Goal: Contribute content: Contribute content

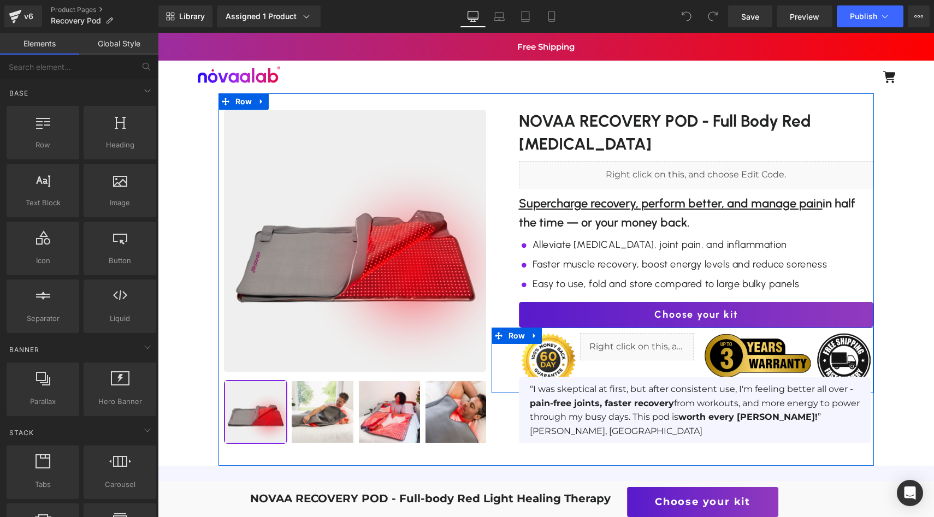
click at [715, 320] on div "Choose your kit Button" at bounding box center [696, 315] width 355 height 26
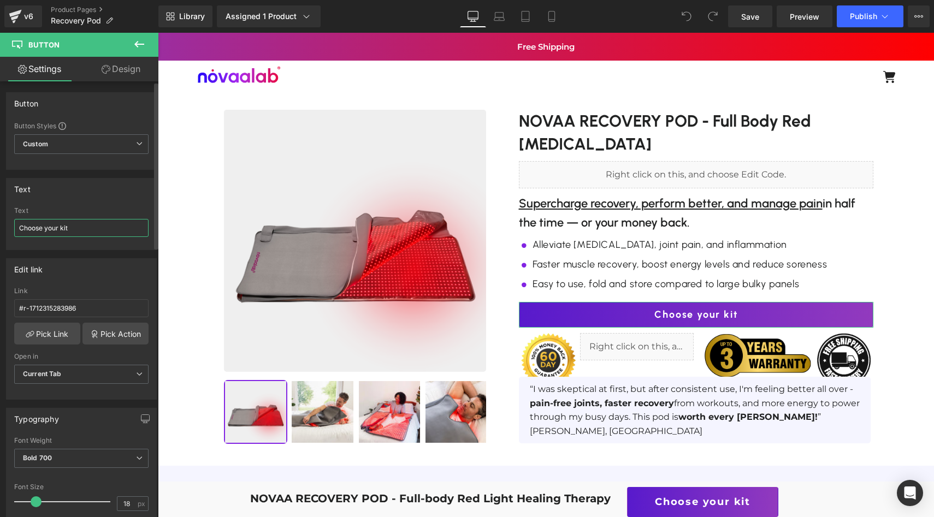
click at [84, 232] on input "Choose your kit" at bounding box center [81, 228] width 134 height 18
type input "g"
type input "Get Yours Now"
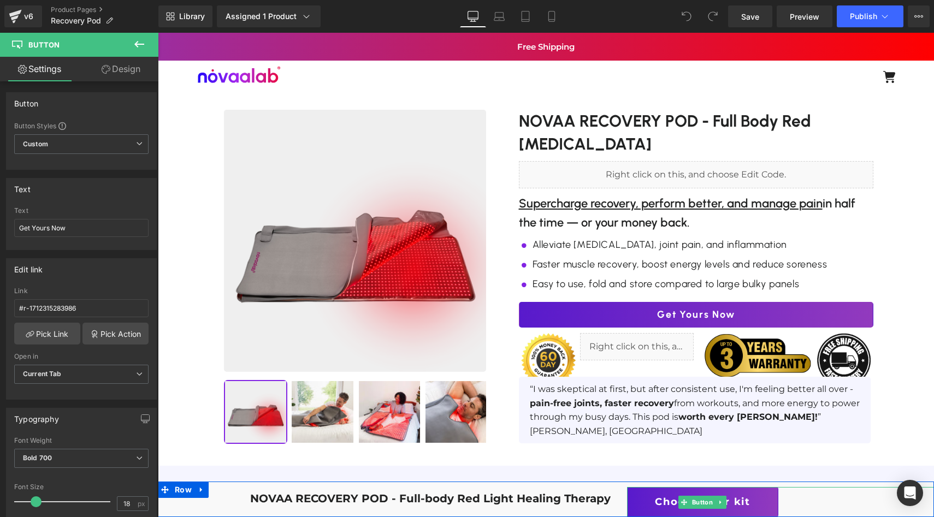
click at [671, 501] on span "Choose your kit" at bounding box center [703, 502] width 96 height 16
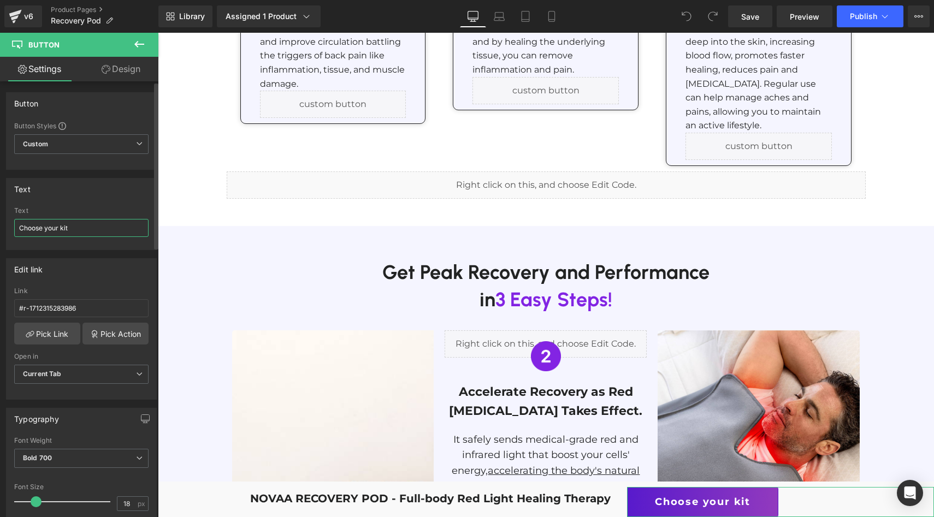
click at [85, 226] on input "Choose your kit" at bounding box center [81, 228] width 134 height 18
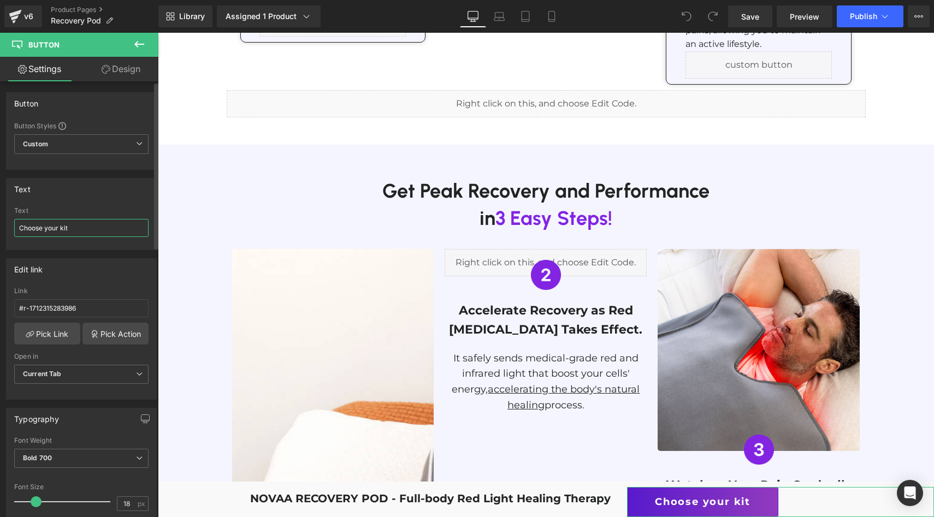
click at [85, 226] on input "Choose your kit" at bounding box center [81, 228] width 134 height 18
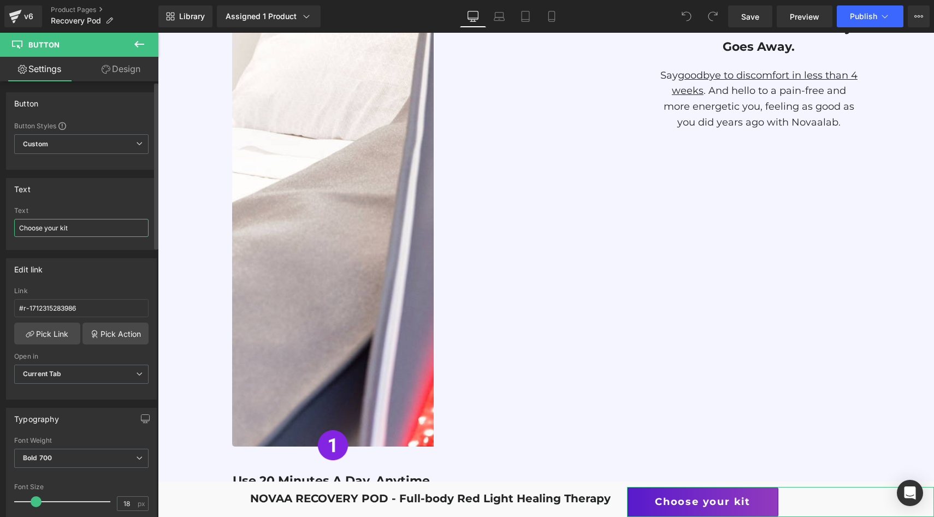
click at [85, 226] on input "Choose your kit" at bounding box center [81, 228] width 134 height 18
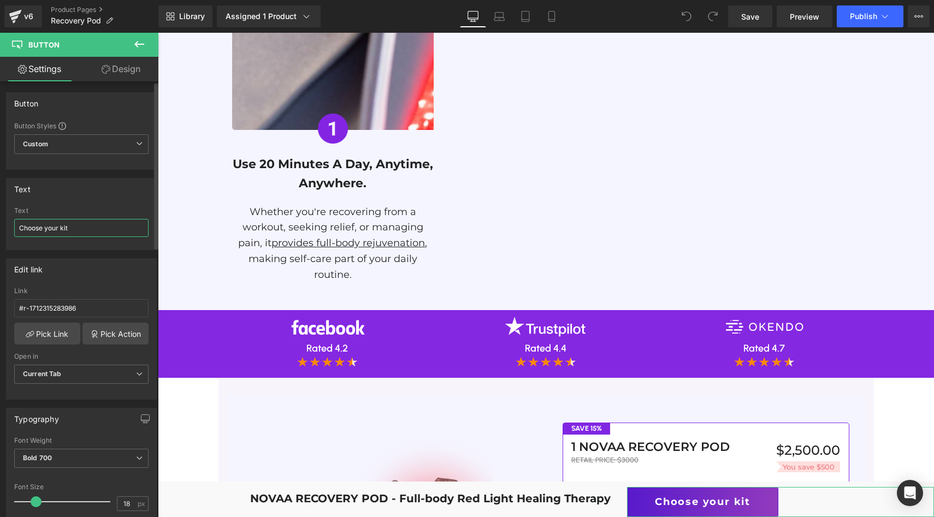
paste input "Get Yours Now"
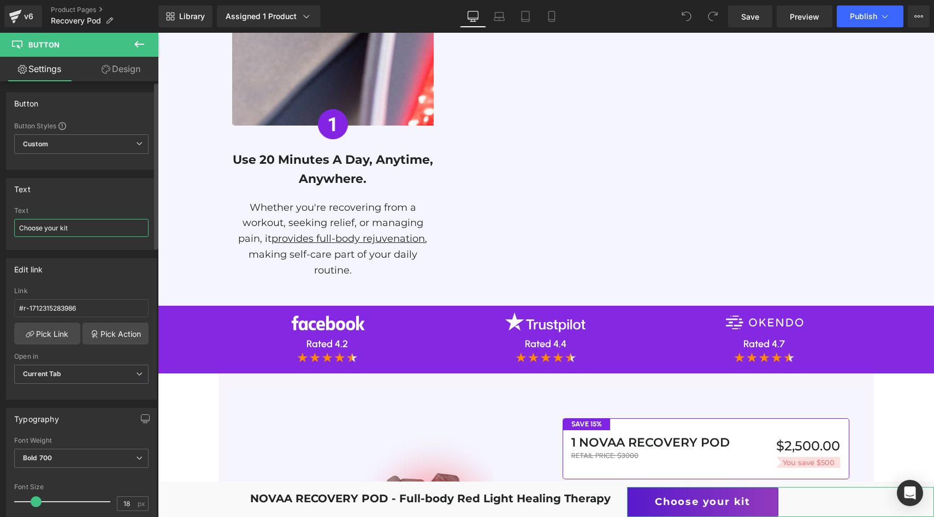
type input "Get Yours Now"
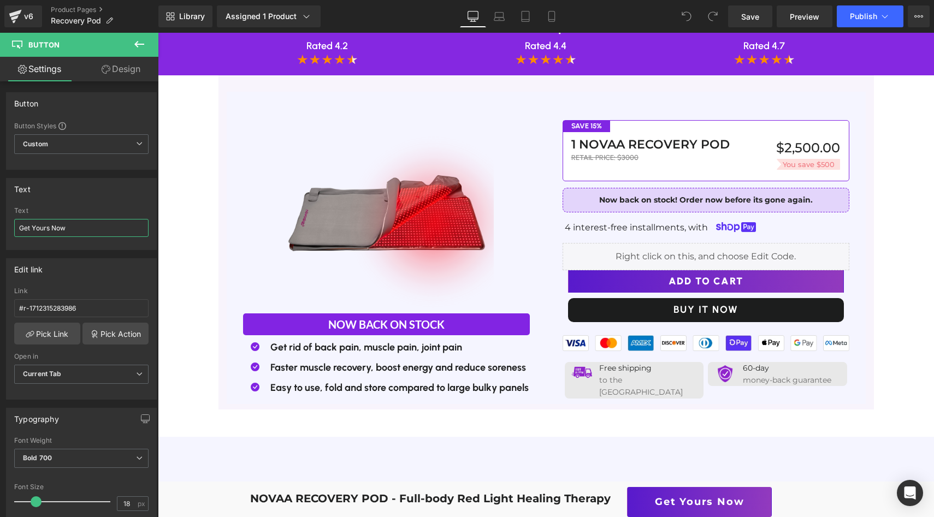
scroll to position [2703, 0]
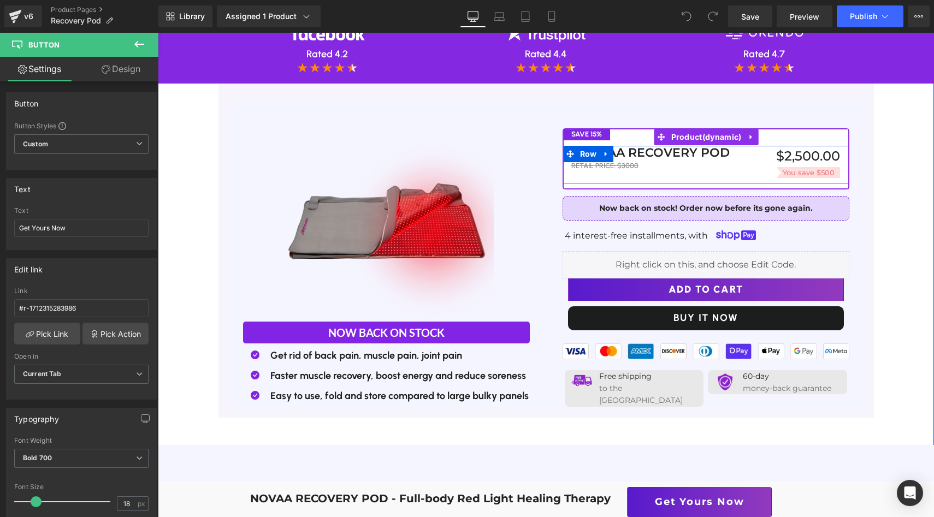
click at [617, 162] on s "RETAIL PRICE: $3000" at bounding box center [604, 166] width 67 height 8
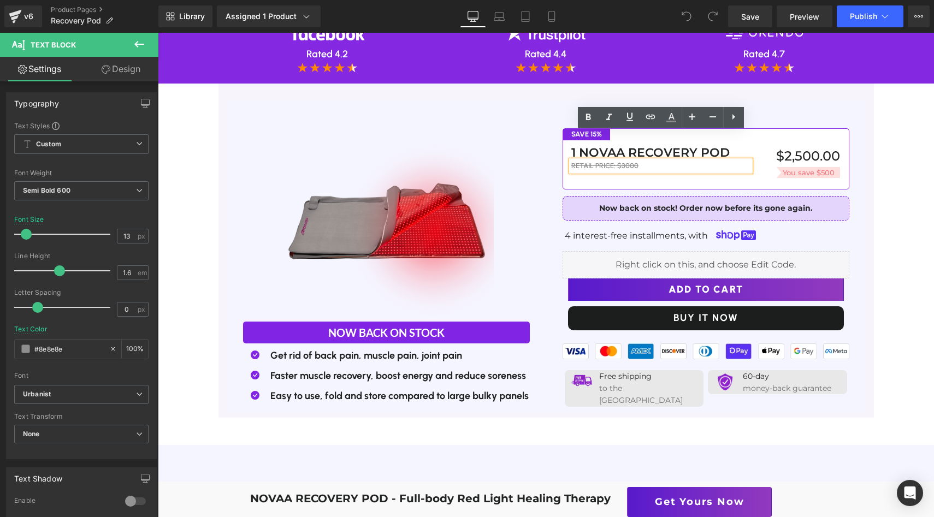
click at [643, 161] on p "RETAIL PRICE: $3000" at bounding box center [661, 166] width 180 height 11
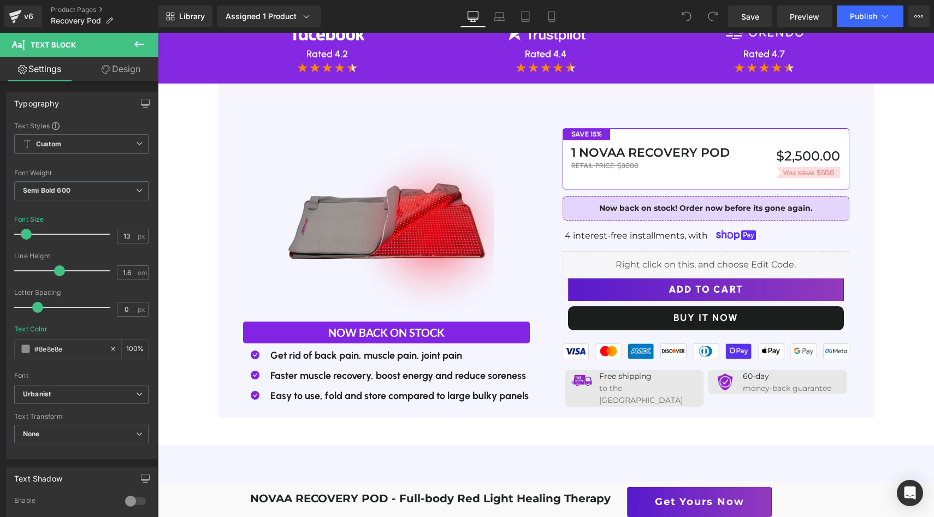
click at [149, 46] on button at bounding box center [139, 45] width 38 height 24
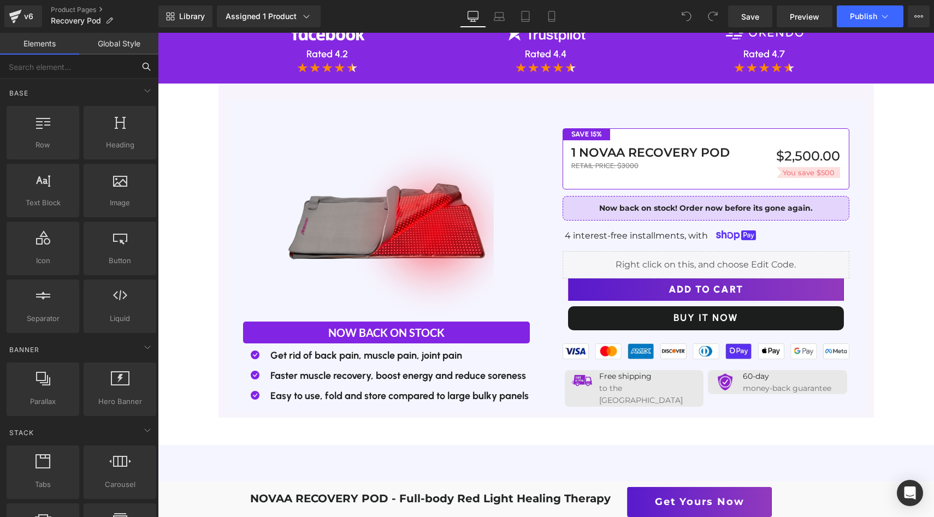
click at [112, 66] on input "text" at bounding box center [67, 67] width 134 height 24
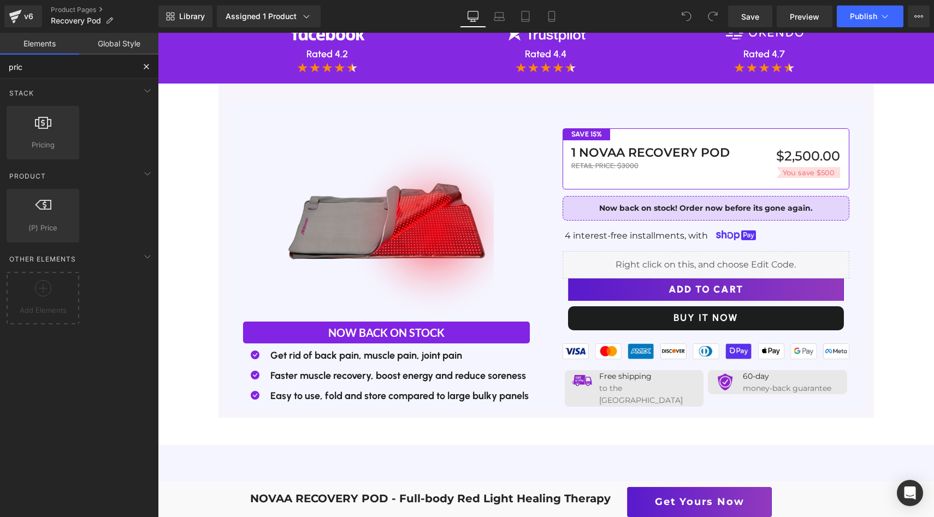
type input "price"
click at [45, 138] on div at bounding box center [43, 127] width 66 height 25
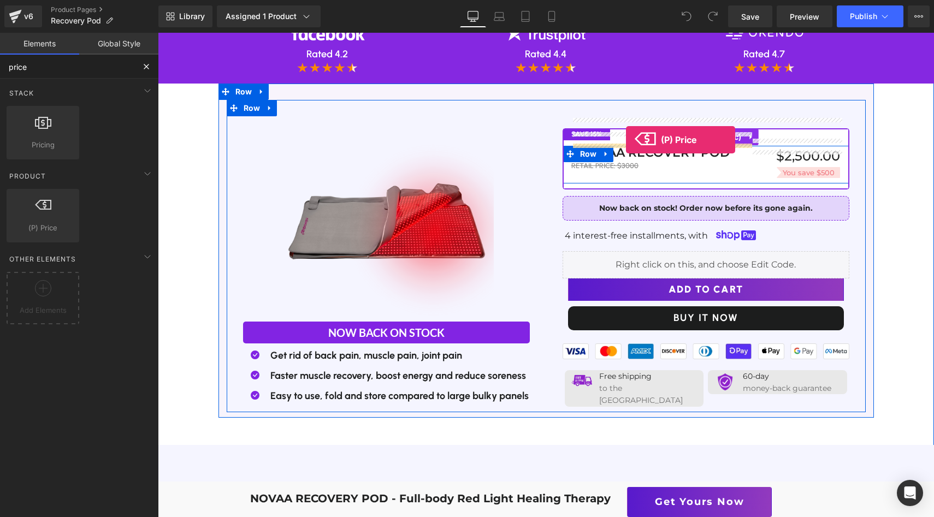
drag, startPoint x: 208, startPoint y: 229, endPoint x: 626, endPoint y: 139, distance: 427.9
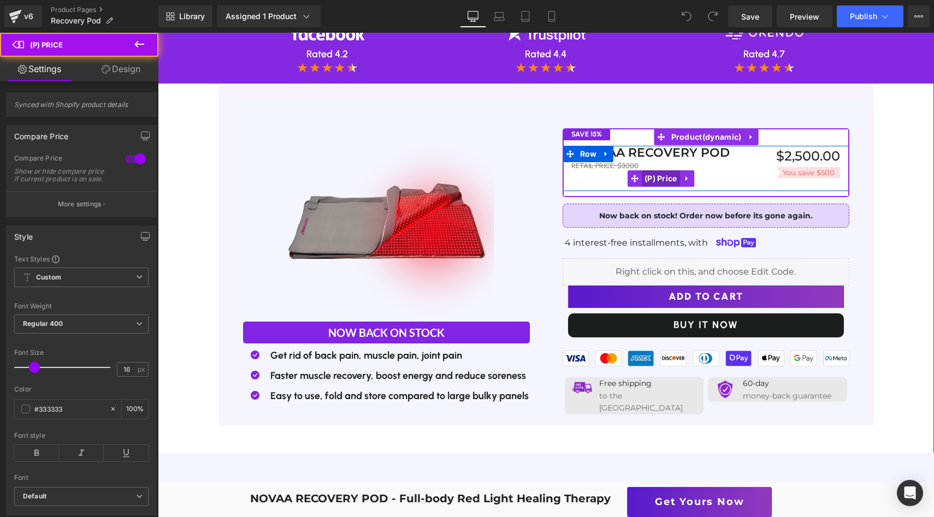
scroll to position [2249, 0]
click at [664, 171] on span "(P) Price" at bounding box center [661, 179] width 38 height 16
click at [660, 170] on span "(P) Price" at bounding box center [661, 178] width 38 height 16
click at [652, 170] on span "(P) Price" at bounding box center [661, 178] width 38 height 16
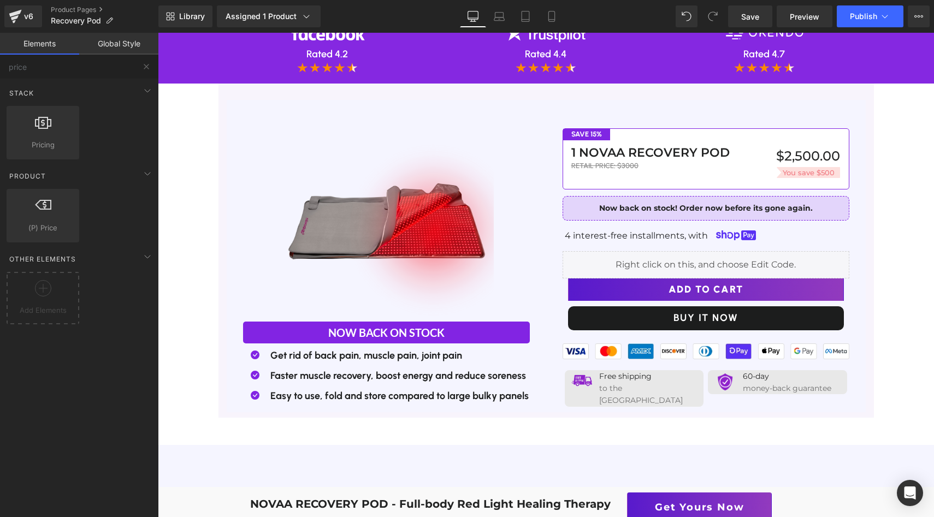
drag, startPoint x: 782, startPoint y: 305, endPoint x: 624, endPoint y: 272, distance: 161.2
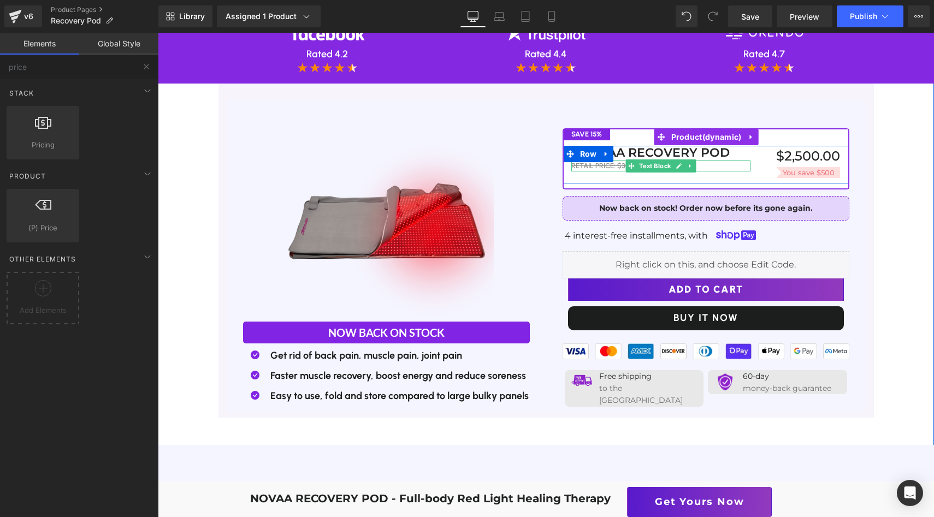
click at [621, 162] on s "RETAIL PRICE: $3000" at bounding box center [604, 166] width 67 height 8
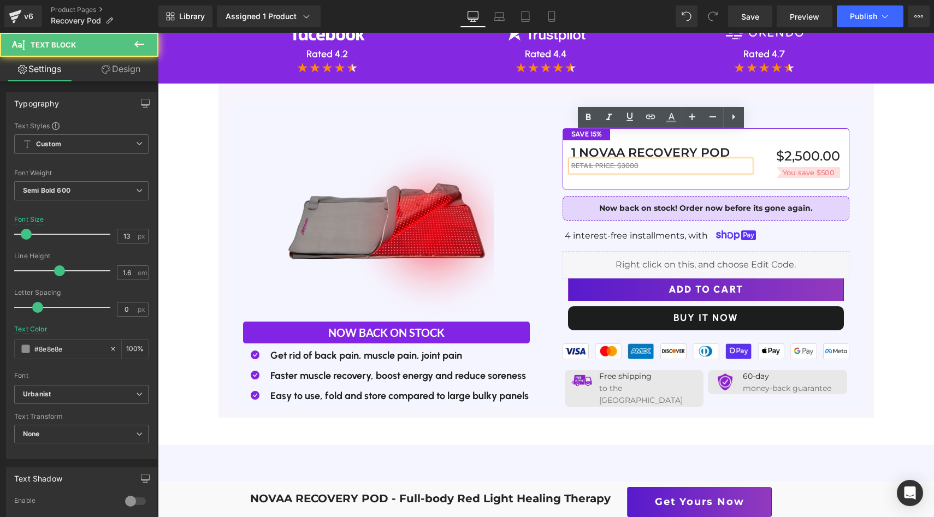
click at [635, 161] on p "RETAIL PRICE: $3000" at bounding box center [661, 166] width 180 height 11
click at [627, 162] on s "RETAIL PRICE: $3000" at bounding box center [604, 166] width 67 height 8
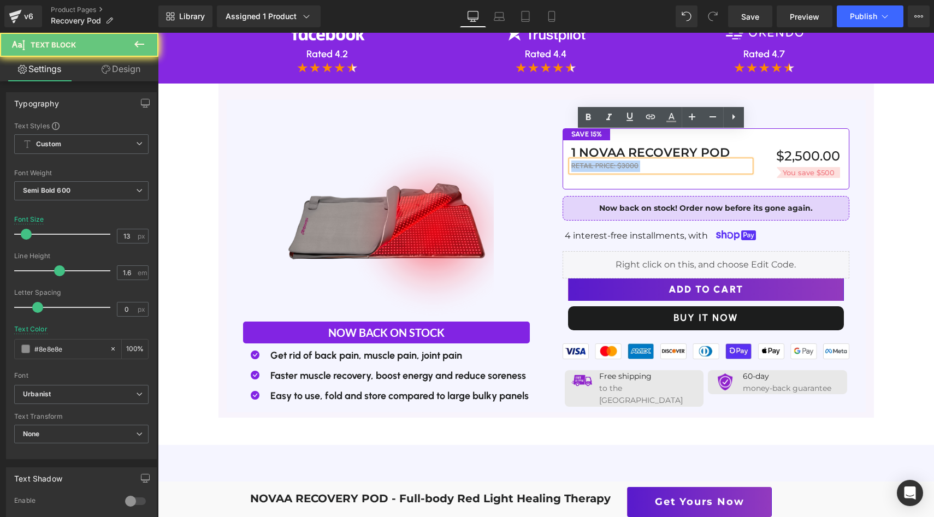
click at [627, 162] on s "RETAIL PRICE: $3000" at bounding box center [604, 166] width 67 height 8
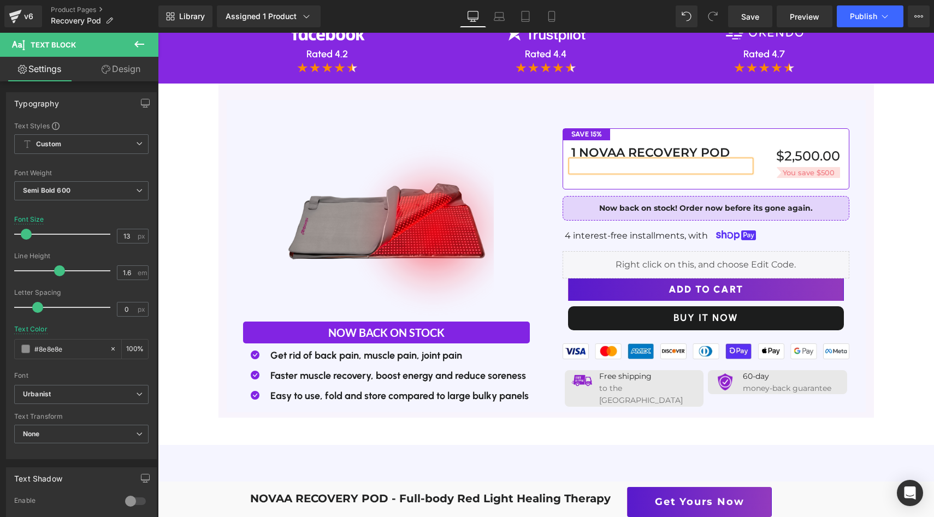
click at [539, 143] on div "Image Now back on stock Text Block Icon Get rid of back pain, muscle pain, join…" at bounding box center [387, 254] width 320 height 307
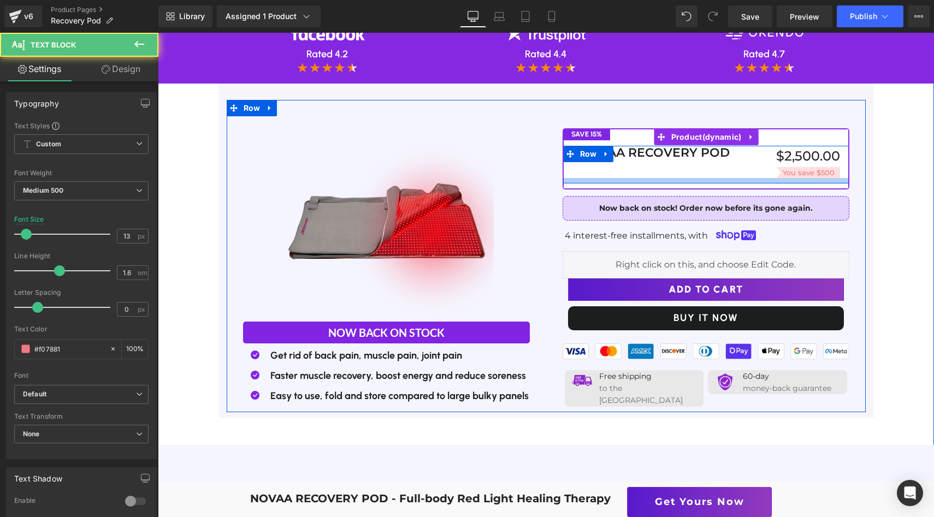
click at [825, 167] on div "You save $500 Text Block" at bounding box center [796, 172] width 90 height 11
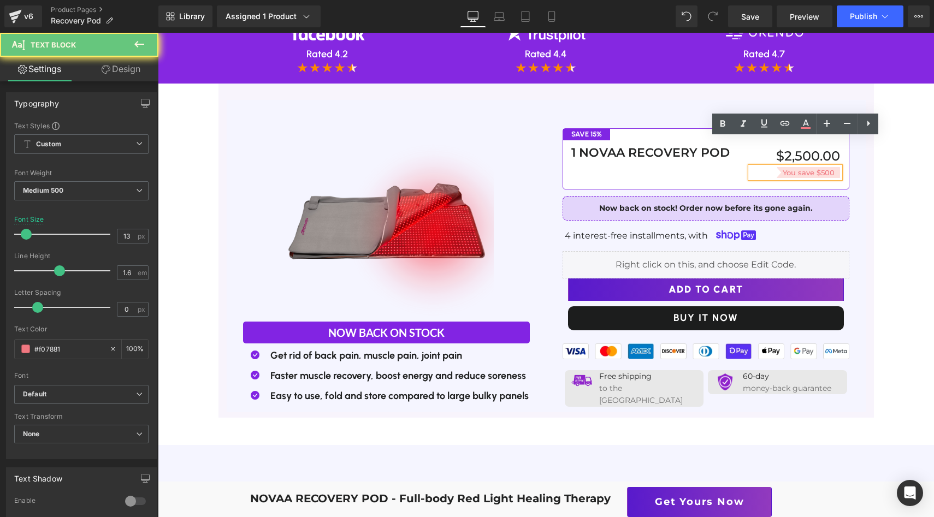
click at [825, 167] on p "You save $500" at bounding box center [793, 172] width 84 height 11
click at [821, 167] on p "You save $500" at bounding box center [793, 172] width 84 height 11
click at [861, 164] on div "save 15% Text Block 1 NOVAA RECOVERY POD Text Block Text Block $2,500.00 (P) Pr…" at bounding box center [706, 256] width 320 height 311
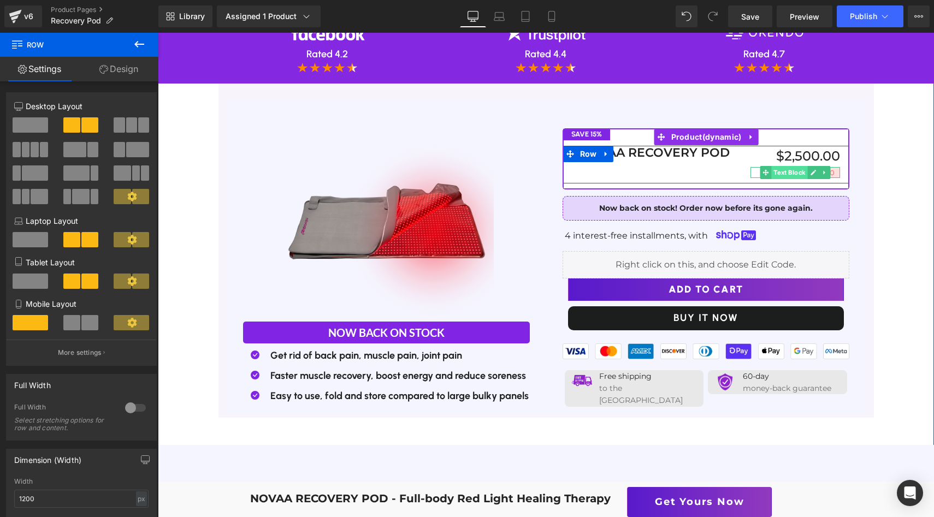
click at [794, 166] on span "Text Block" at bounding box center [790, 172] width 36 height 13
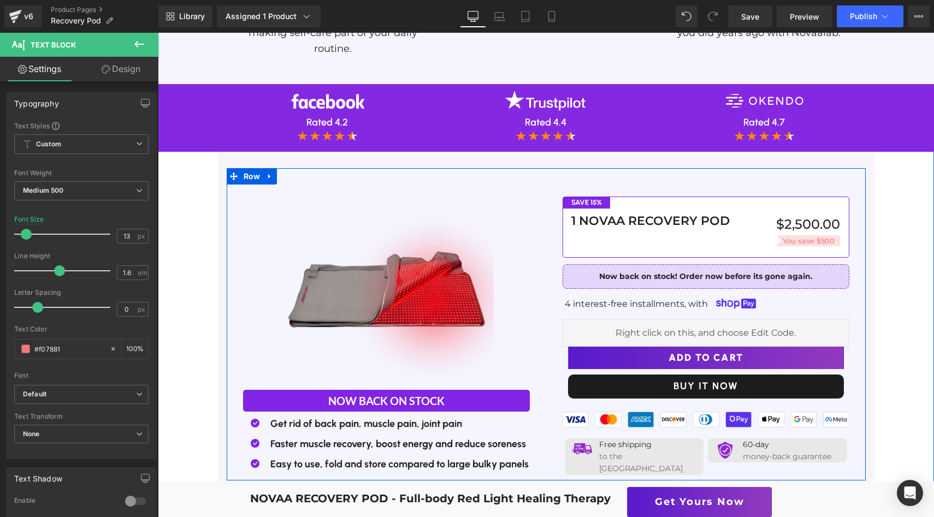
scroll to position [2199, 0]
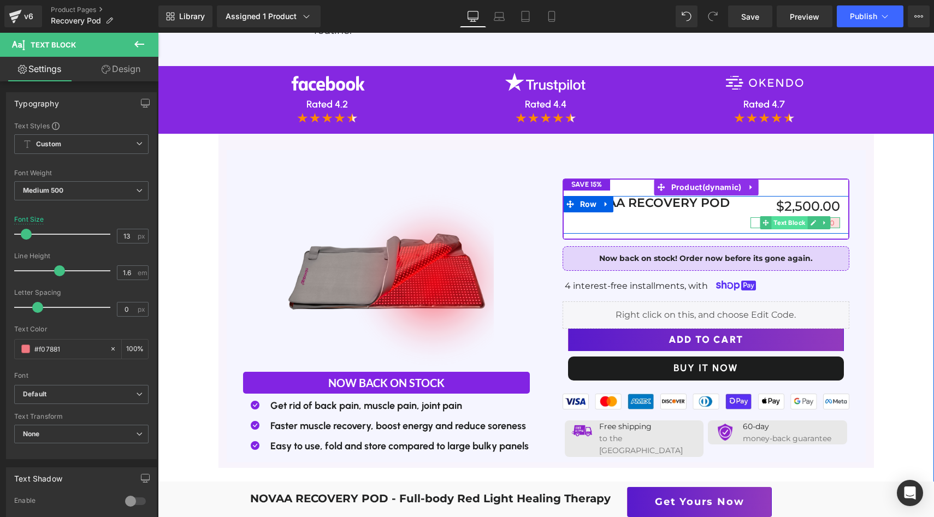
click at [801, 216] on span "Text Block" at bounding box center [790, 222] width 36 height 13
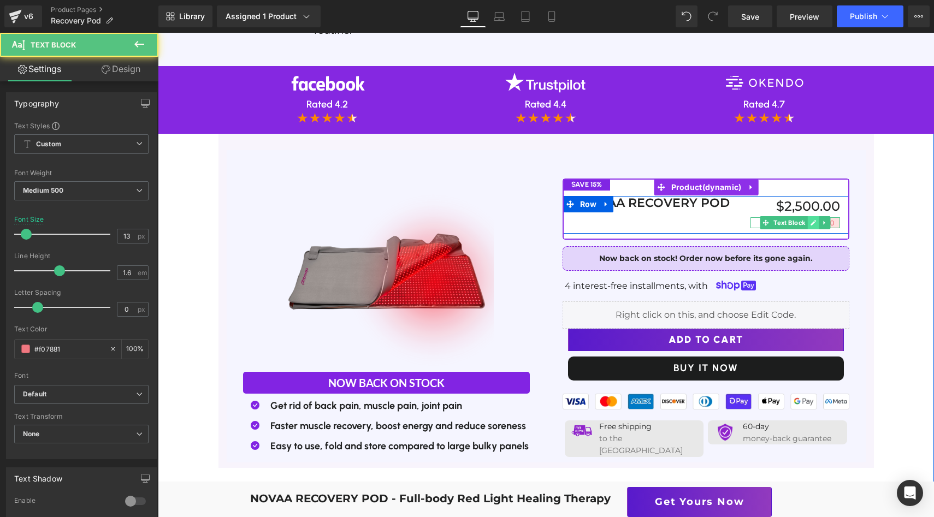
click at [812, 220] on icon at bounding box center [813, 222] width 5 height 5
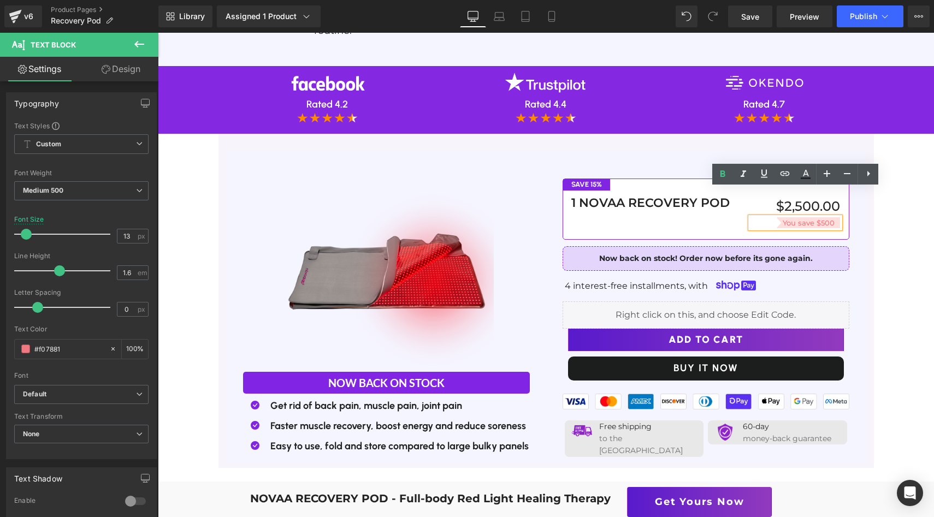
click at [854, 205] on div "save 15% Text Block 1 NOVAA RECOVERY POD Text Block Text Block $2,500.00 (P) Pr…" at bounding box center [706, 306] width 320 height 311
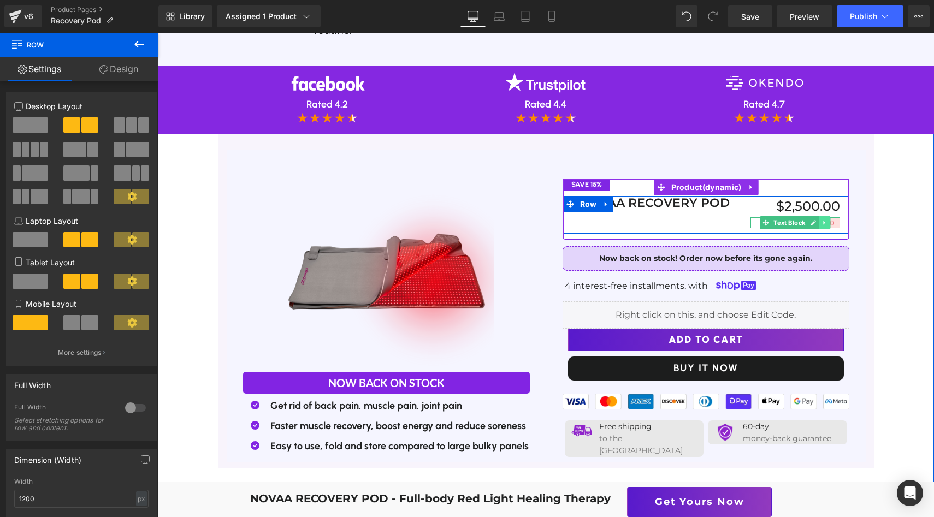
click at [822, 216] on link at bounding box center [824, 222] width 11 height 13
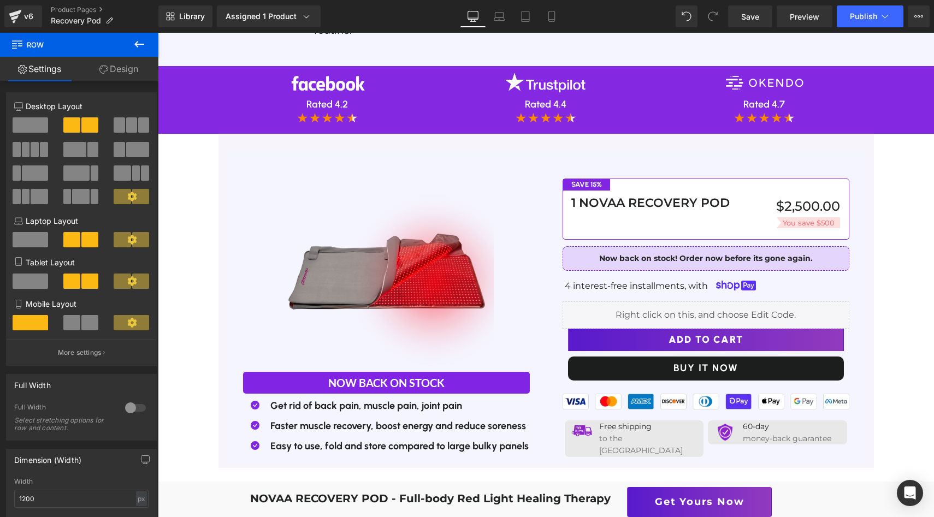
click at [109, 63] on link "Design" at bounding box center [118, 69] width 79 height 25
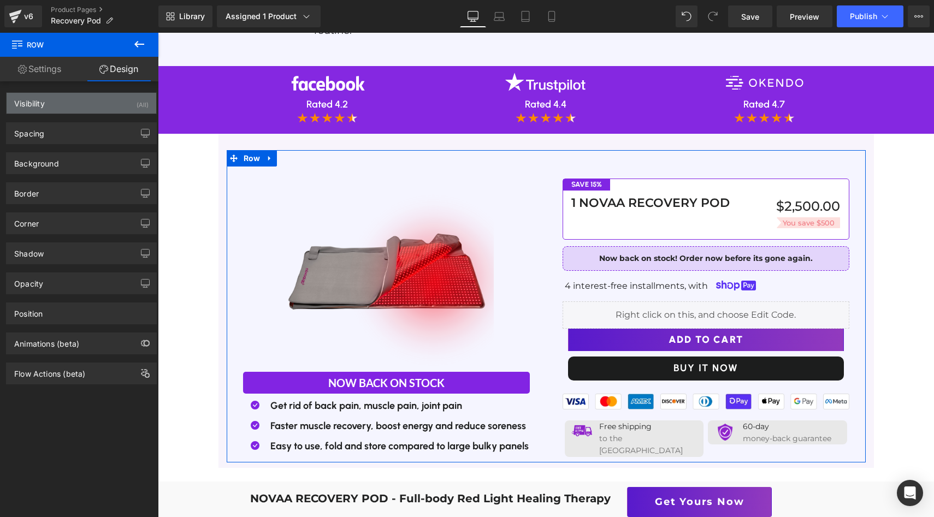
click at [96, 99] on div "Visibility (All)" at bounding box center [82, 103] width 150 height 21
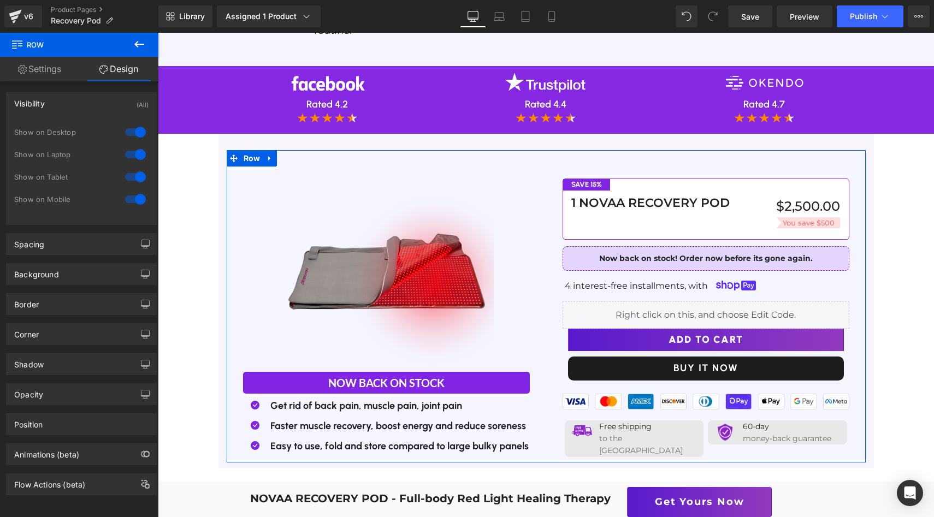
click at [129, 132] on div at bounding box center [135, 131] width 26 height 17
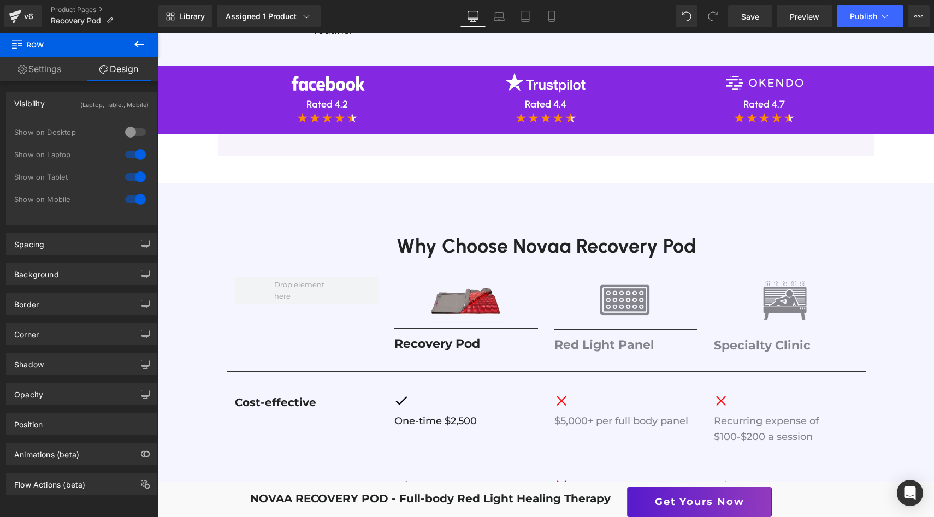
click at [129, 153] on div at bounding box center [135, 154] width 26 height 17
click at [134, 172] on div at bounding box center [135, 176] width 26 height 17
click at [134, 202] on div at bounding box center [135, 199] width 26 height 17
click at [124, 182] on div at bounding box center [135, 176] width 26 height 17
click at [128, 200] on div at bounding box center [135, 199] width 26 height 17
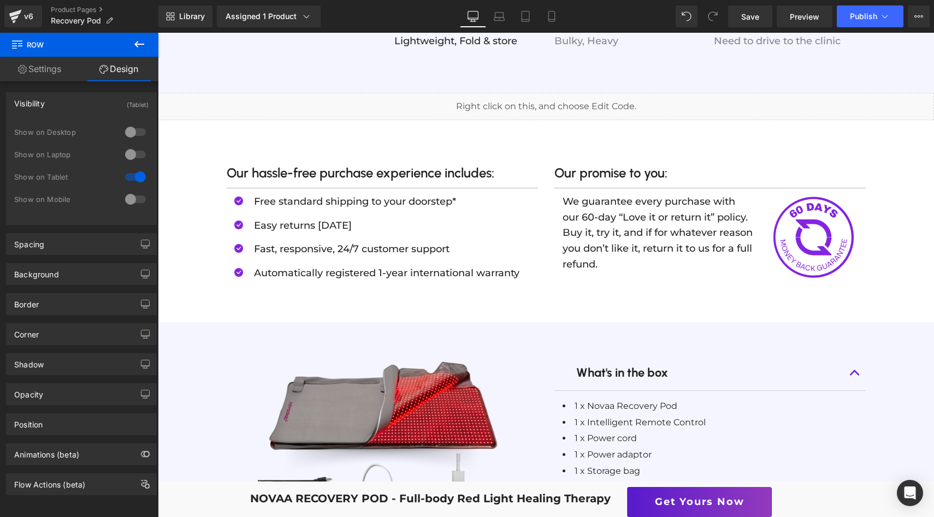
click at [133, 130] on div at bounding box center [135, 131] width 26 height 17
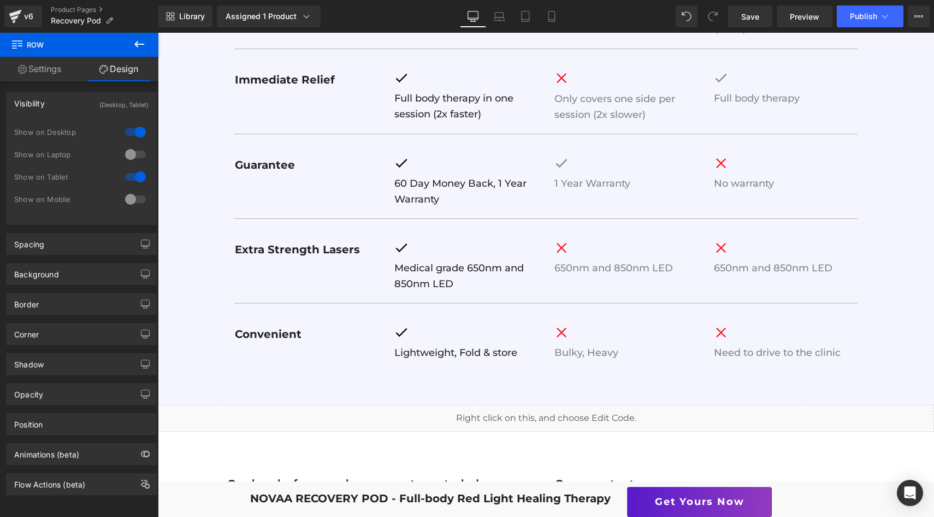
scroll to position [3225, 0]
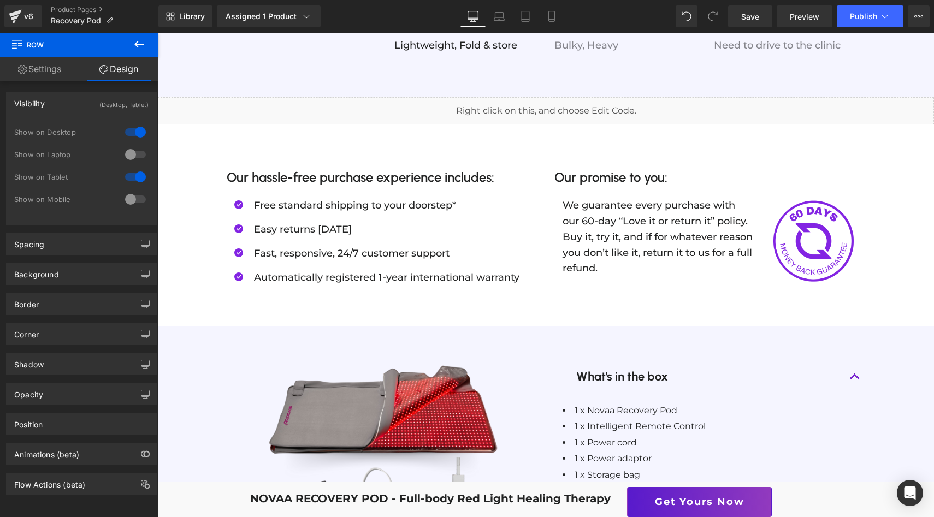
click at [133, 149] on div at bounding box center [135, 154] width 26 height 17
click at [133, 202] on div at bounding box center [135, 199] width 26 height 17
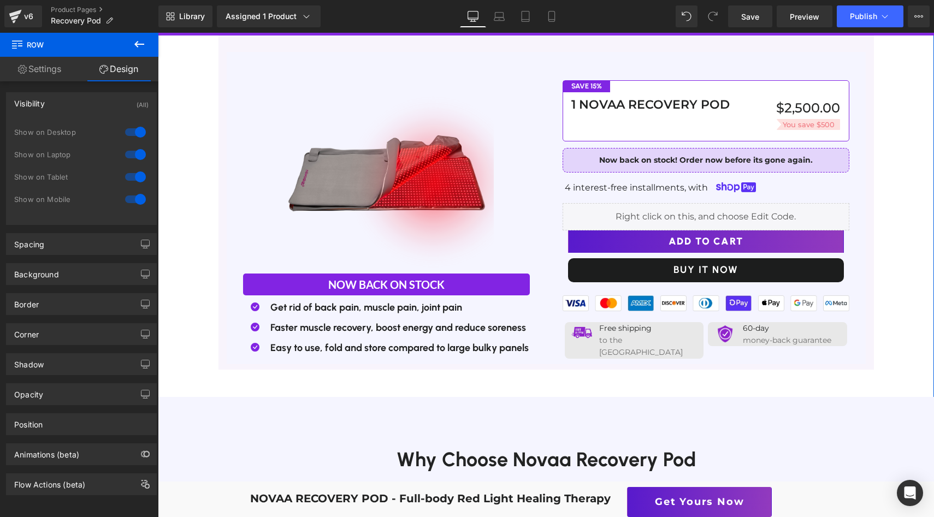
scroll to position [2262, 0]
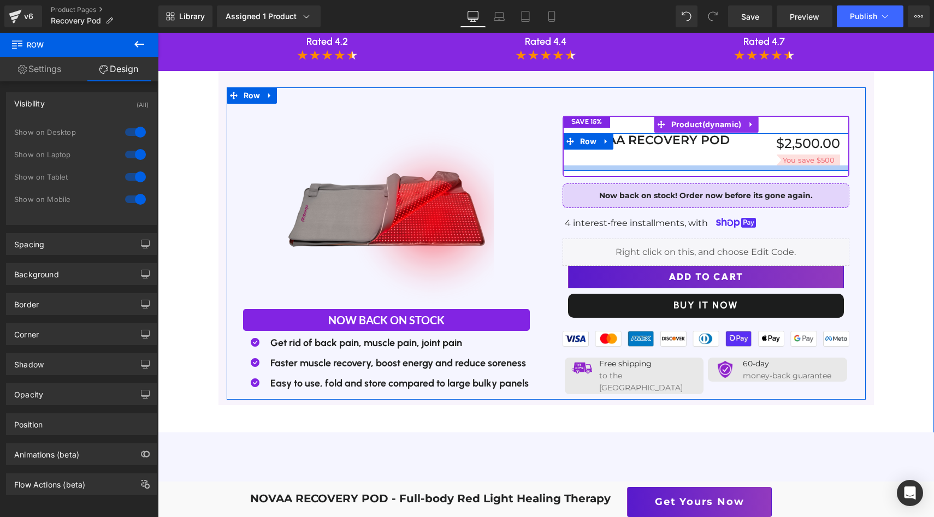
click at [794, 166] on div at bounding box center [706, 168] width 286 height 5
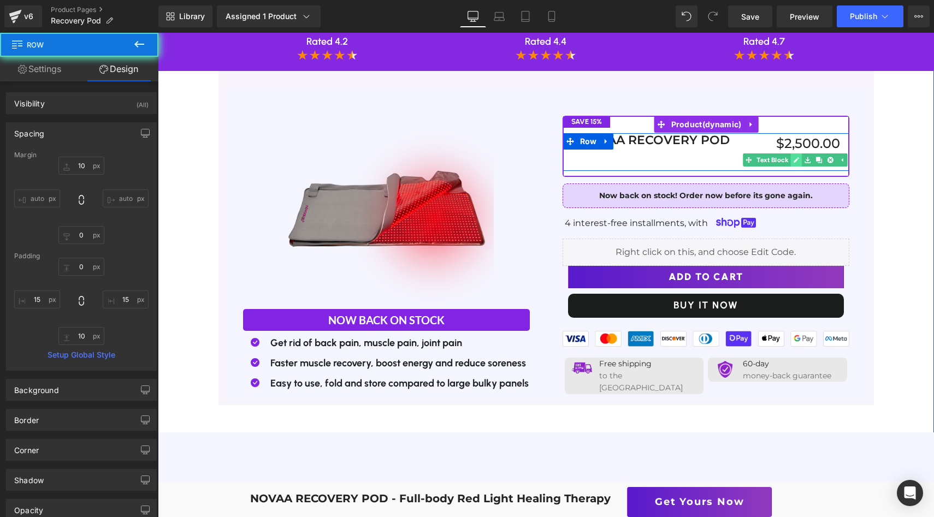
click at [794, 157] on icon at bounding box center [797, 160] width 6 height 7
click at [822, 157] on icon at bounding box center [819, 160] width 6 height 7
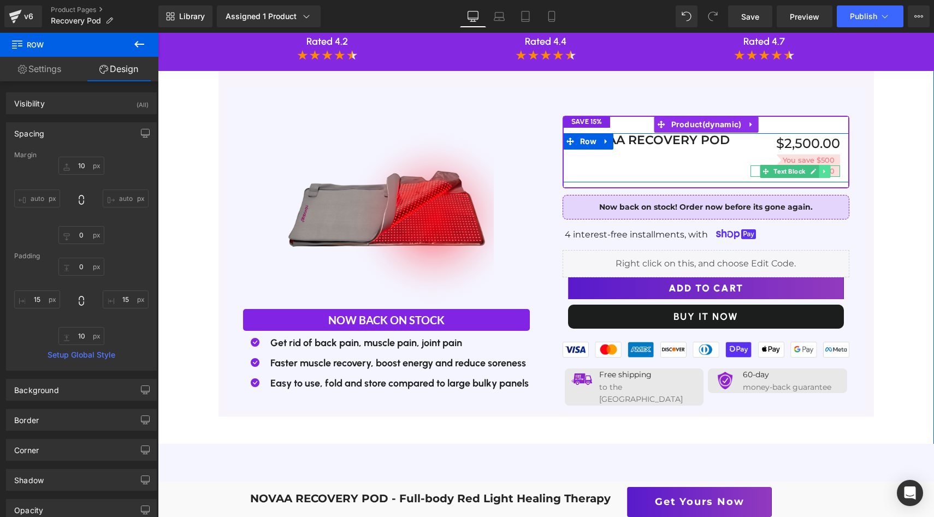
click at [824, 169] on icon at bounding box center [825, 171] width 2 height 4
click at [830, 168] on icon at bounding box center [831, 171] width 6 height 6
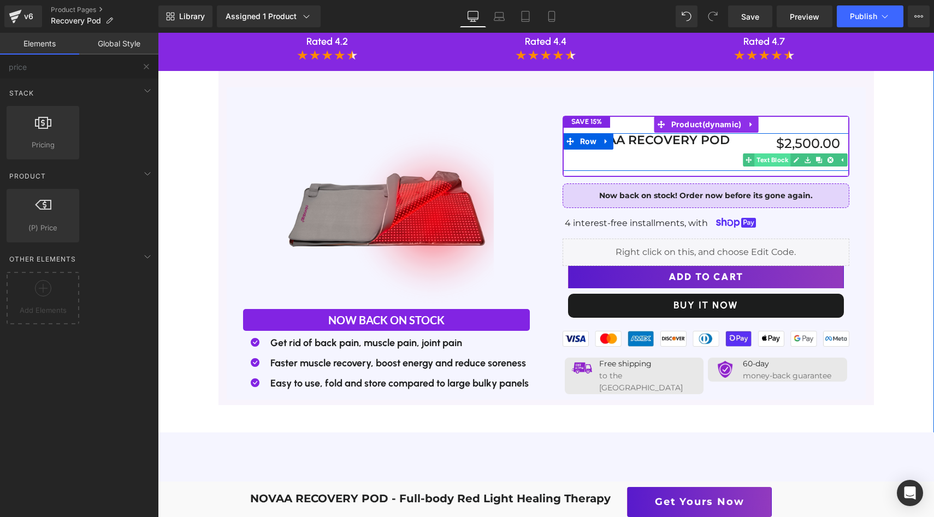
click at [772, 154] on span "Text Block" at bounding box center [773, 160] width 36 height 13
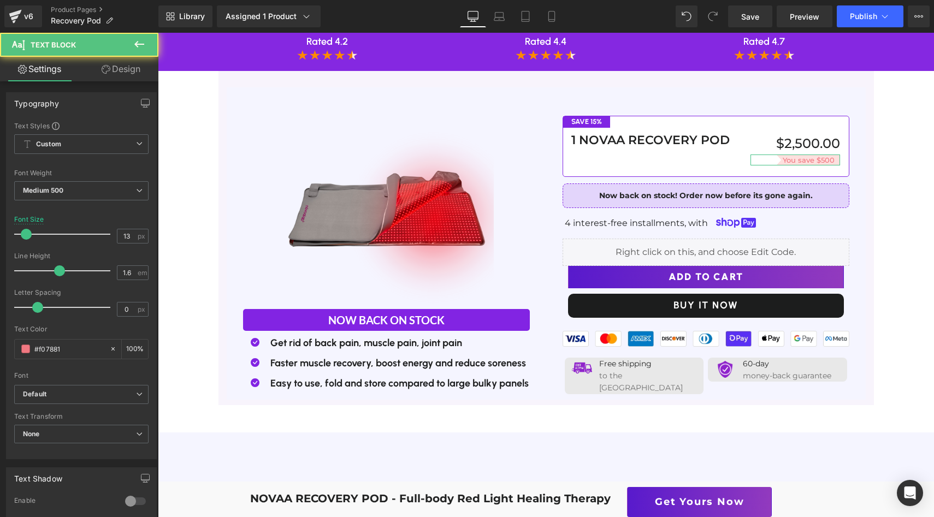
click at [130, 64] on link "Design" at bounding box center [120, 69] width 79 height 25
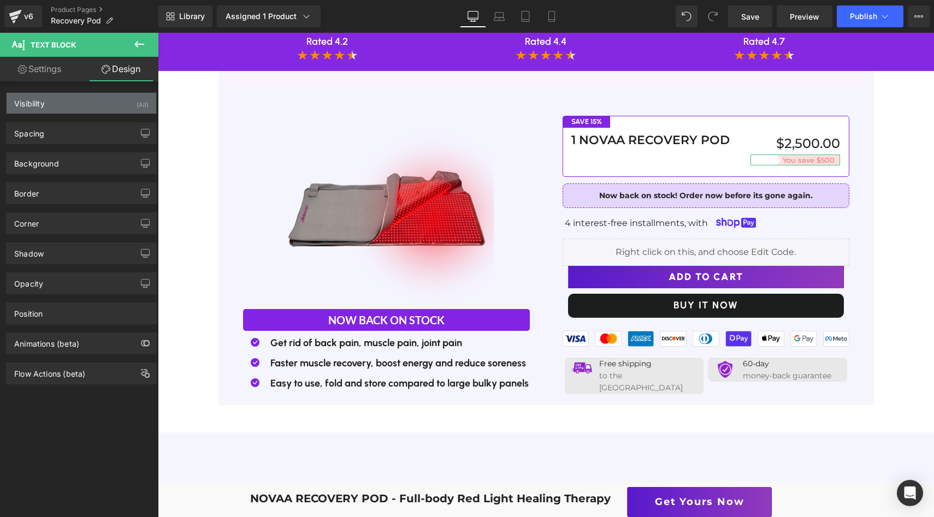
click at [120, 100] on div "Visibility (All)" at bounding box center [82, 103] width 150 height 21
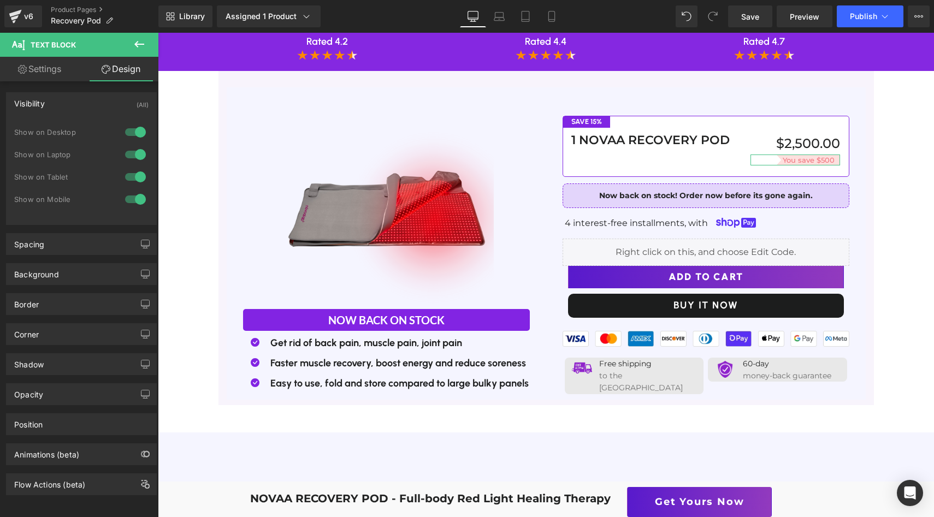
click at [132, 139] on div at bounding box center [135, 131] width 26 height 17
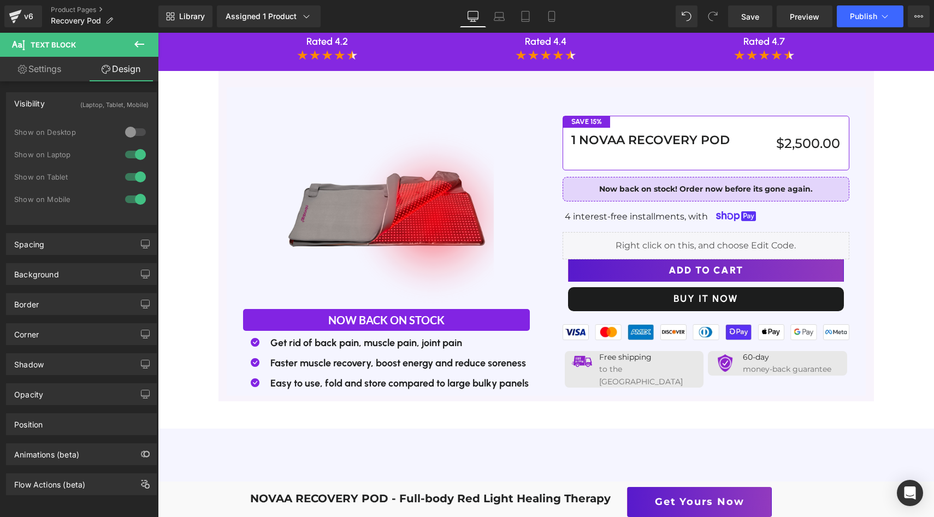
click at [132, 150] on div at bounding box center [135, 154] width 26 height 17
click at [134, 215] on div "Show on Mobile" at bounding box center [81, 205] width 134 height 22
click at [134, 199] on div at bounding box center [135, 199] width 26 height 17
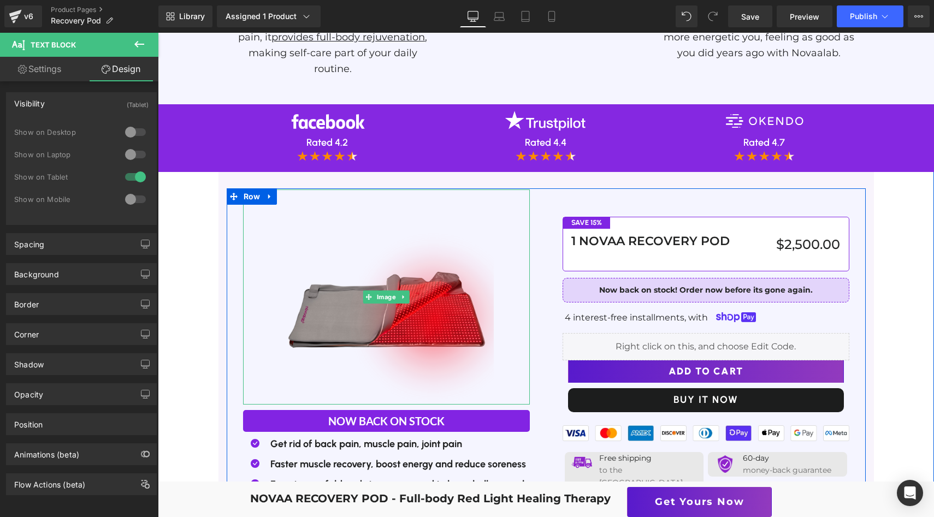
scroll to position [2160, 0]
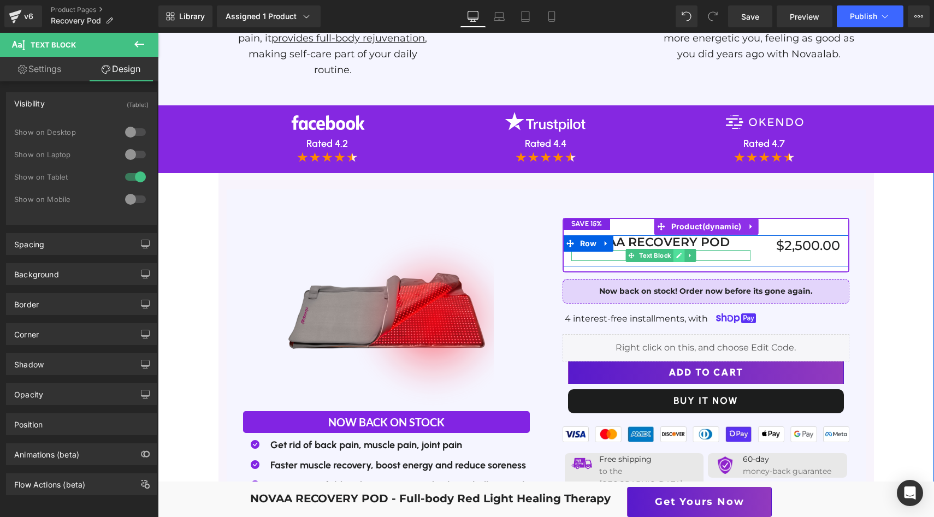
click at [679, 252] on icon at bounding box center [679, 255] width 6 height 7
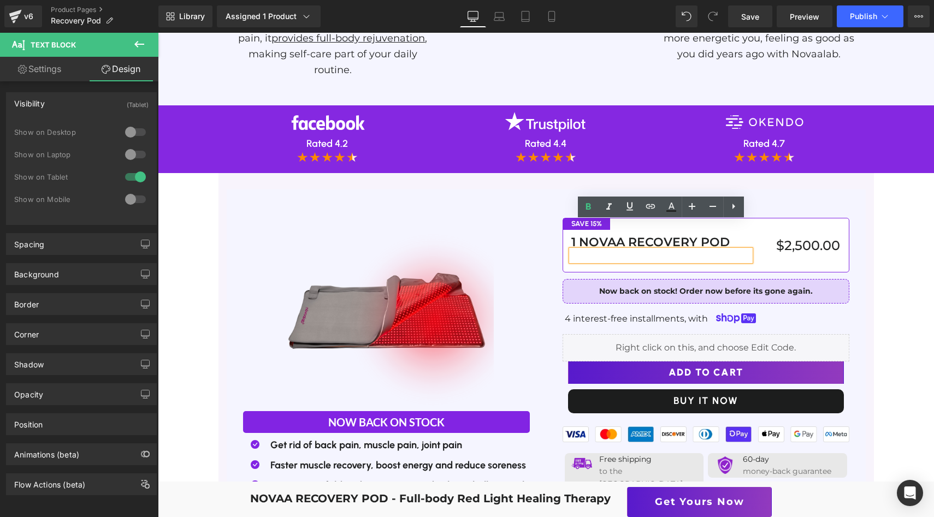
click at [127, 132] on div at bounding box center [135, 131] width 26 height 17
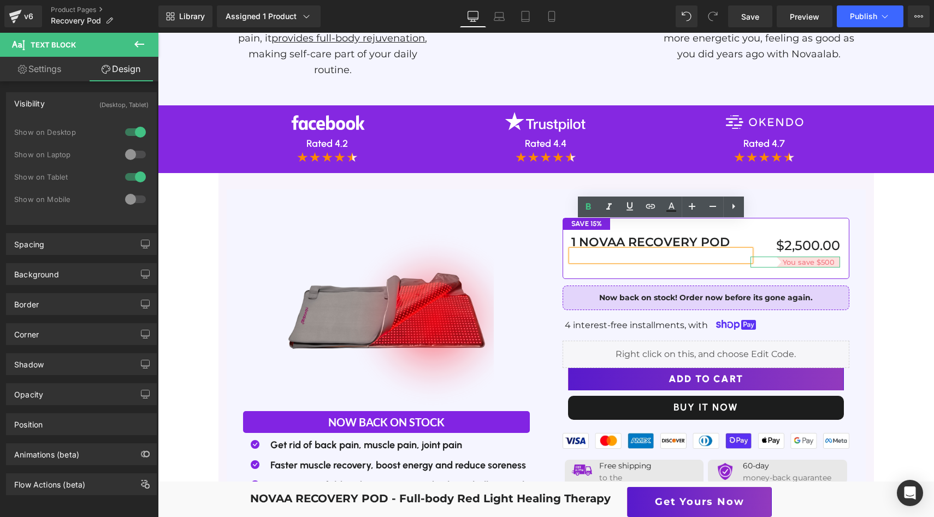
click at [127, 132] on div at bounding box center [135, 131] width 26 height 17
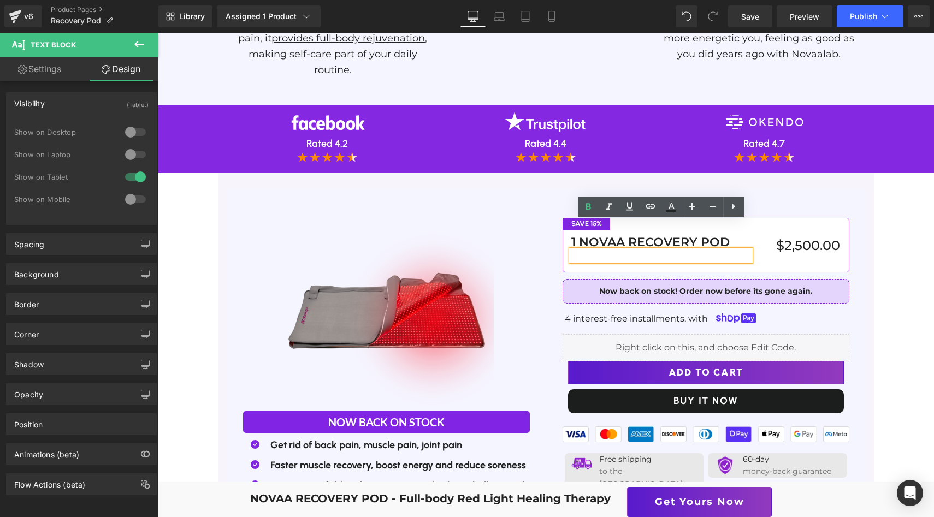
click at [616, 240] on div "save 15% Text Block 1 NOVAA RECOVERY POD Text Block Text Block $2,500.00 (P) Pr…" at bounding box center [706, 245] width 287 height 55
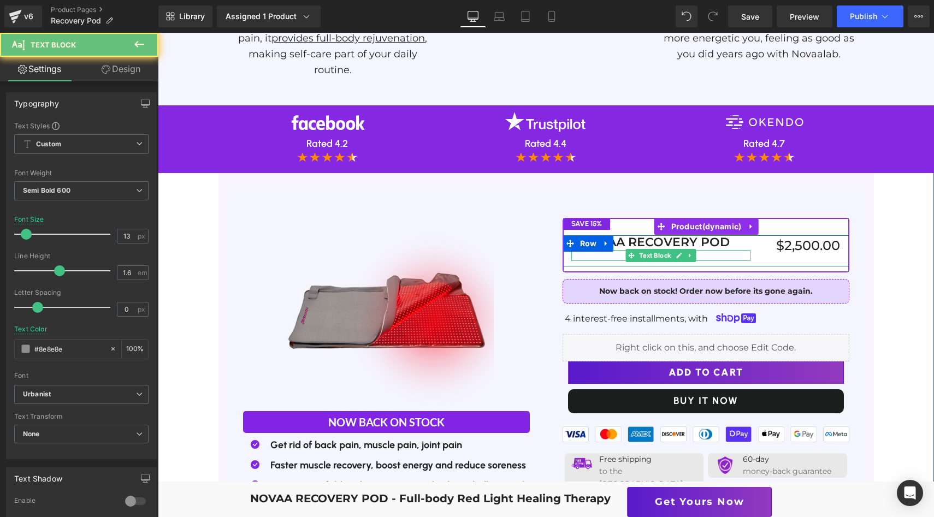
click at [609, 250] on p at bounding box center [661, 255] width 180 height 11
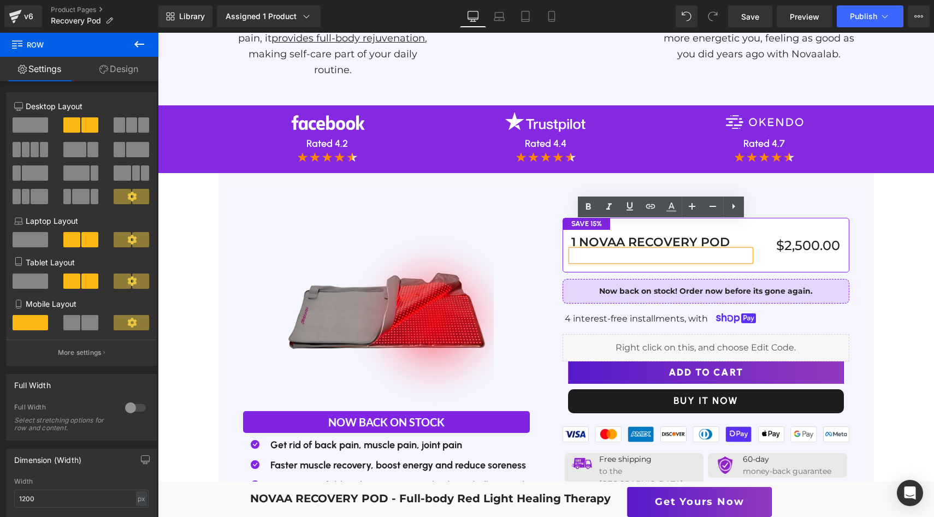
click at [546, 225] on div "save 15% Text Block 1 NOVAA RECOVERY POD Text Block Text Block $2,500.00 (P) Pr…" at bounding box center [706, 343] width 320 height 304
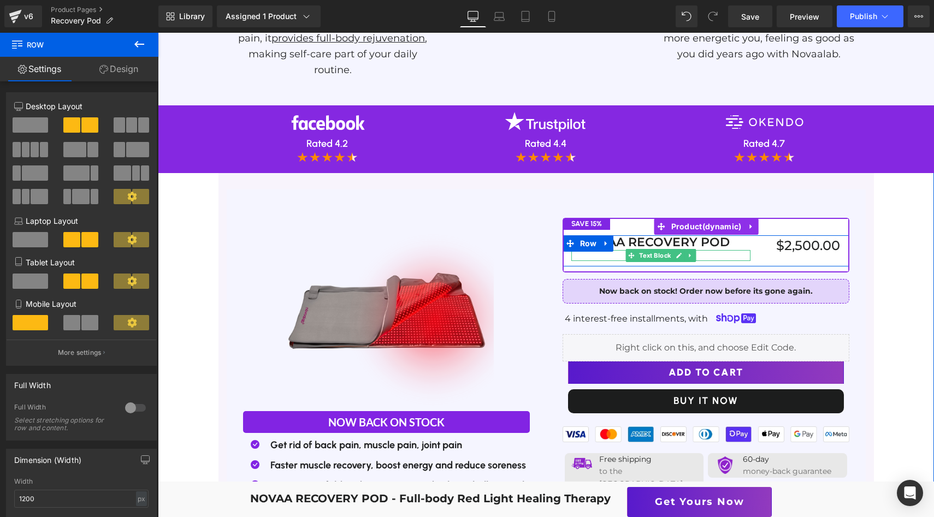
click at [586, 250] on p at bounding box center [661, 255] width 180 height 11
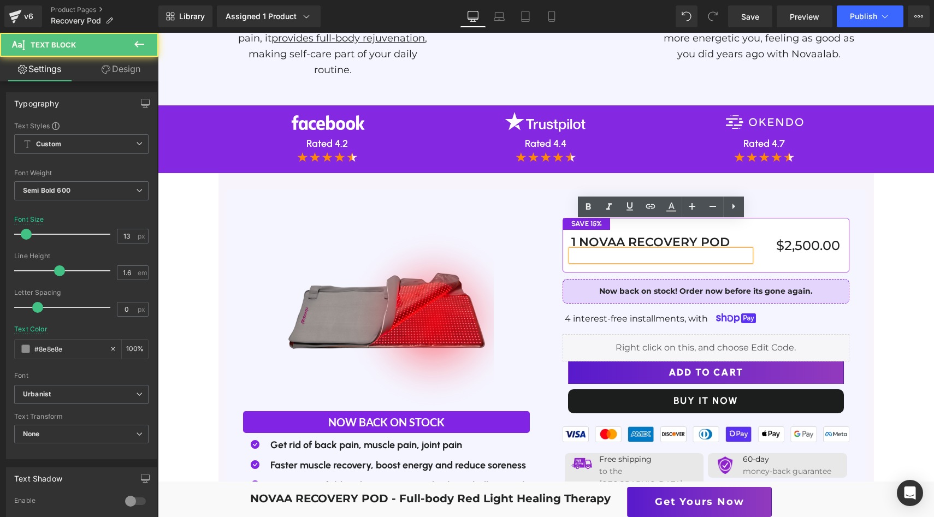
click at [586, 250] on p at bounding box center [661, 255] width 180 height 11
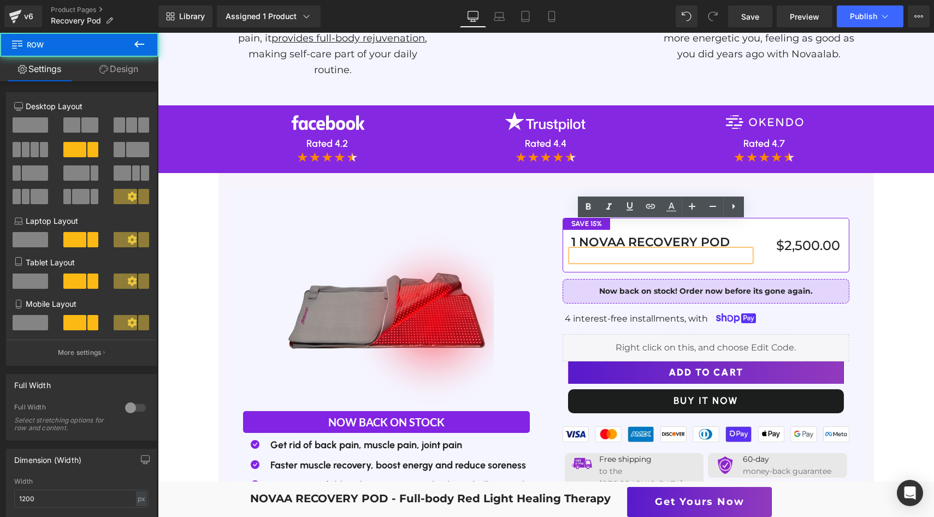
click at [800, 235] on div "1 NOVAA RECOVERY POD Text Block Text Block $2,500.00 (P) Price You save $500 Te…" at bounding box center [706, 250] width 286 height 31
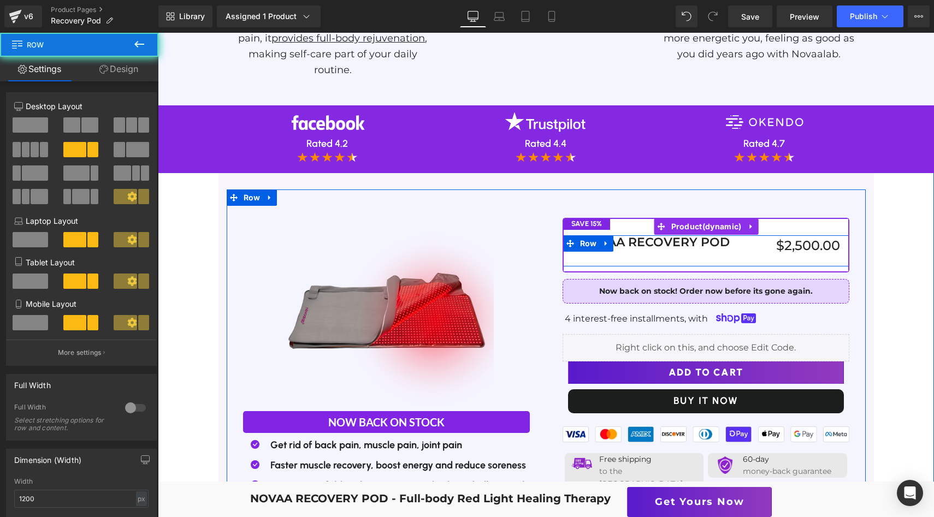
click at [801, 235] on div "$2,500.00 (P) Price You save $500 Text Block" at bounding box center [796, 248] width 90 height 26
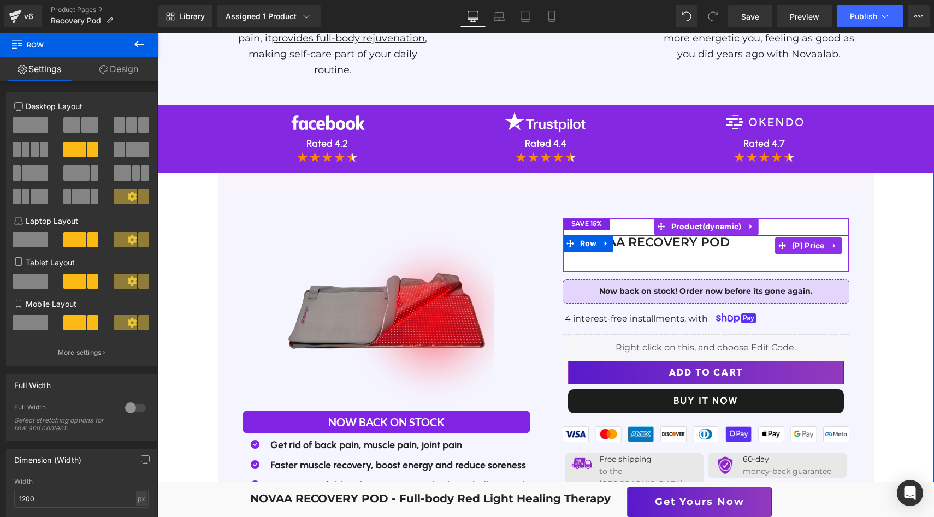
click at [768, 235] on div "$2,500.00" at bounding box center [796, 245] width 90 height 21
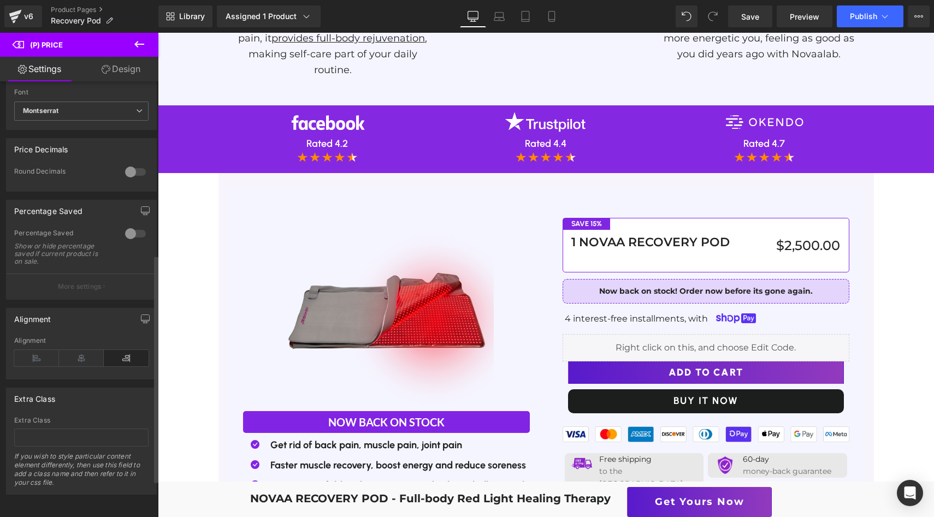
scroll to position [402, 0]
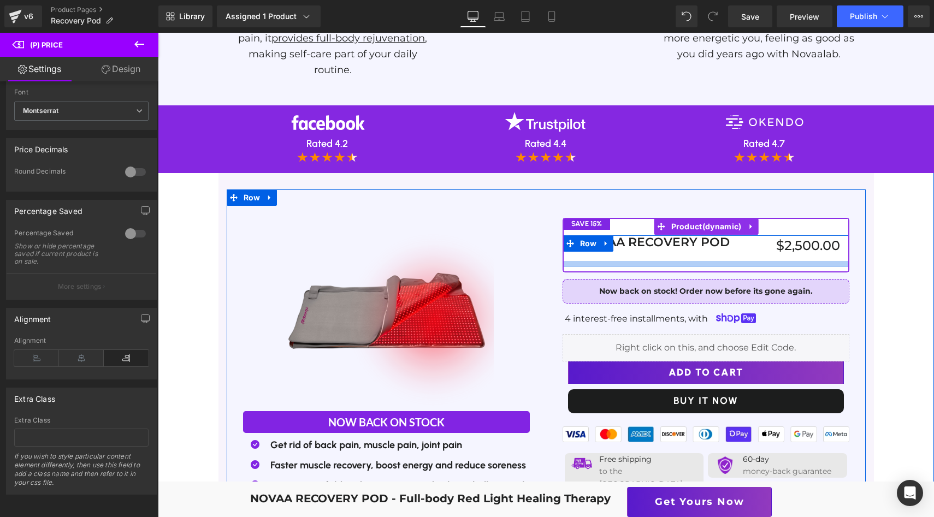
click at [696, 261] on div at bounding box center [706, 263] width 286 height 5
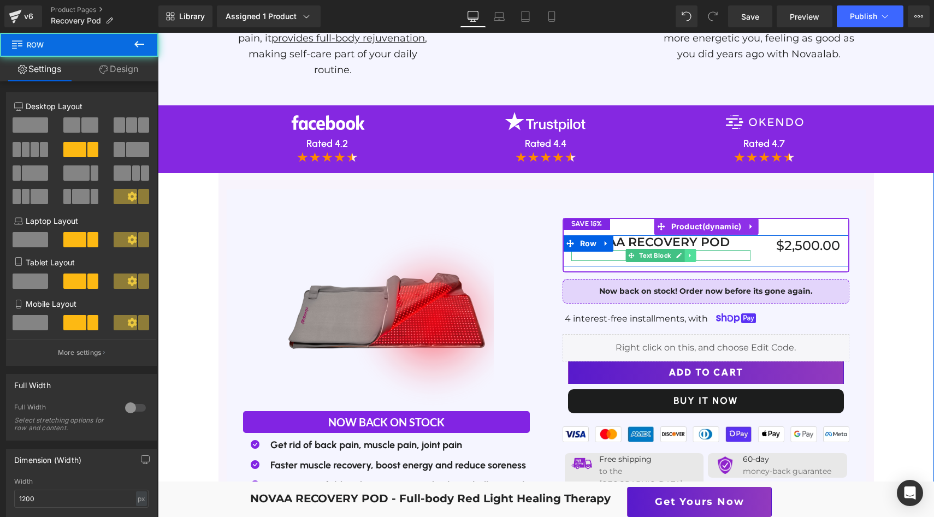
click at [696, 249] on link at bounding box center [690, 255] width 11 height 13
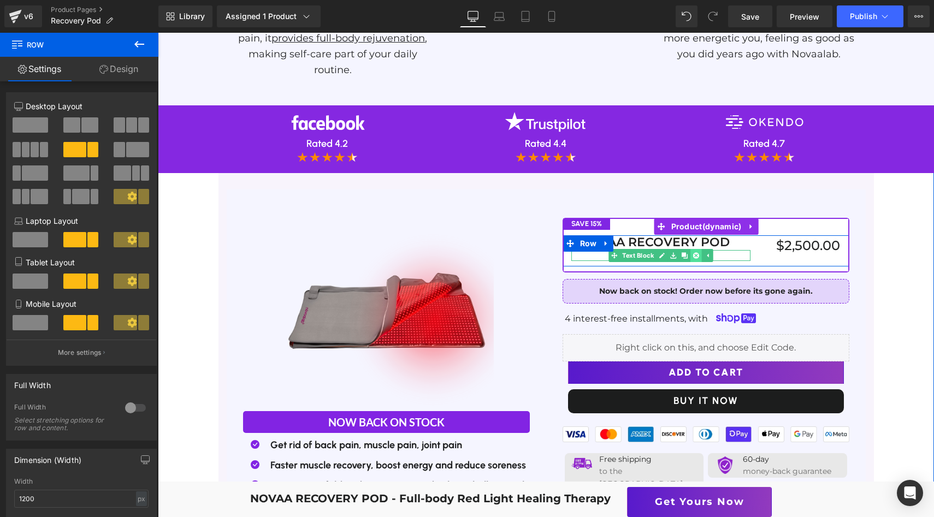
click at [699, 252] on icon at bounding box center [696, 255] width 6 height 6
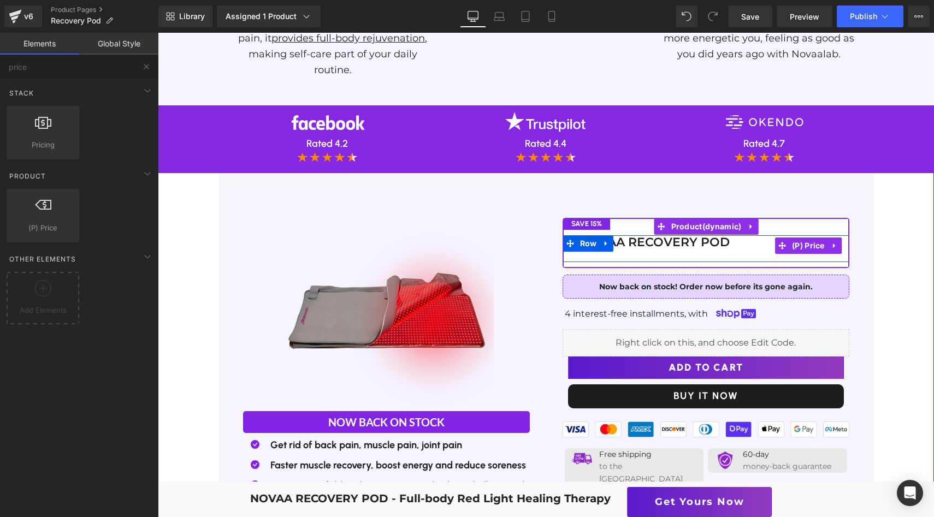
click at [766, 235] on div "$2,500.00" at bounding box center [796, 245] width 90 height 21
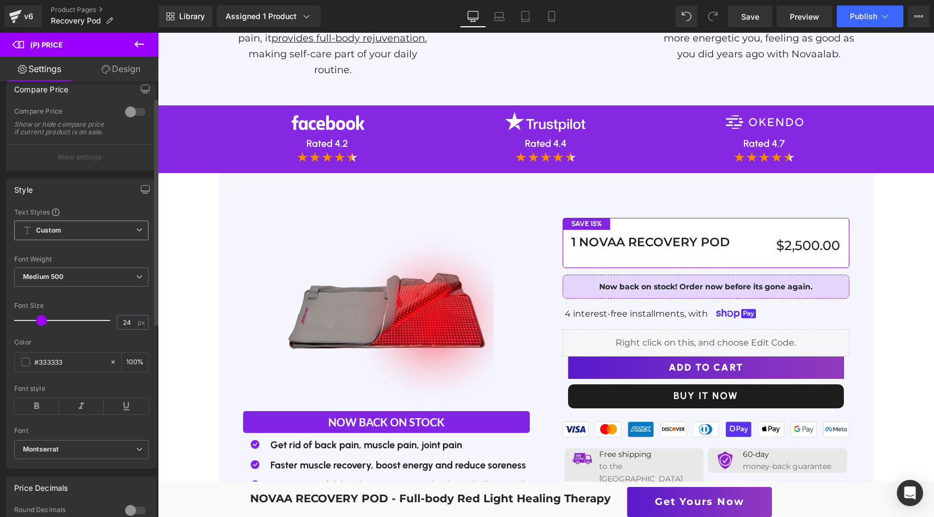
scroll to position [60, 0]
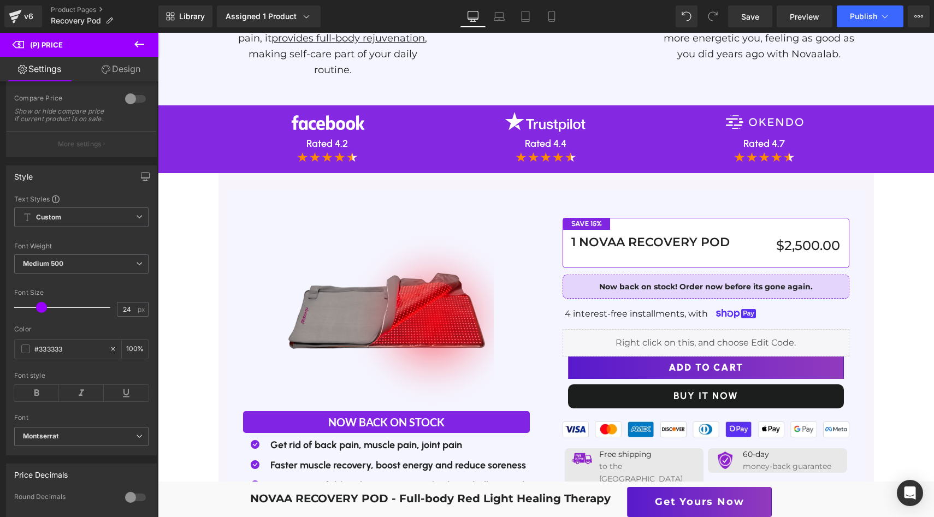
click at [671, 235] on div "1 NOVAA RECOVERY POD Text Block" at bounding box center [661, 242] width 180 height 14
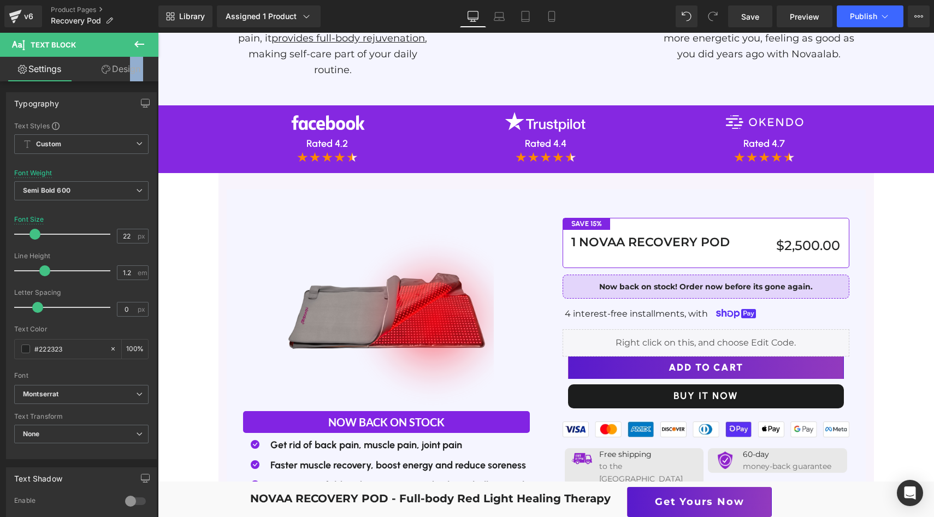
click at [128, 81] on div "Settings Design Typography Text Styles Custom Custom Setup Global Style Custom …" at bounding box center [79, 302] width 158 height 490
click at [128, 75] on link "Design" at bounding box center [120, 69] width 79 height 25
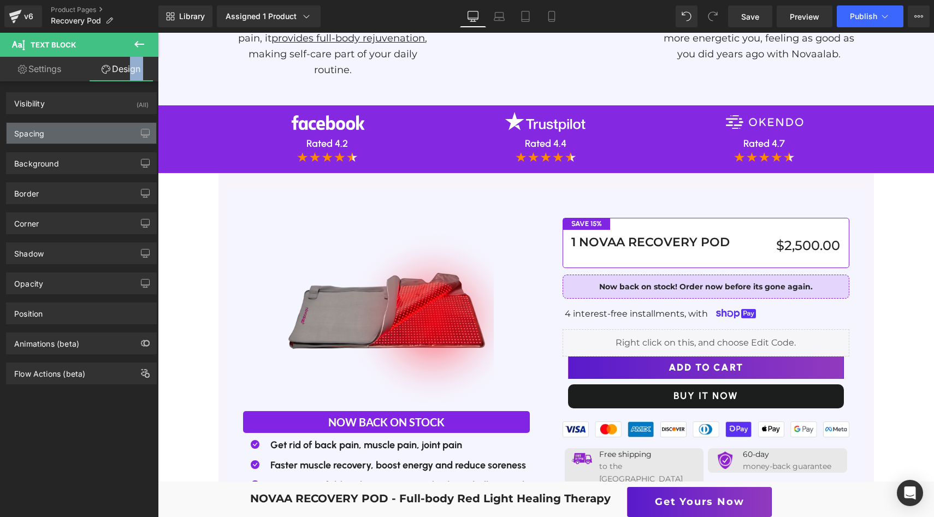
click at [99, 128] on div "Spacing" at bounding box center [82, 133] width 150 height 21
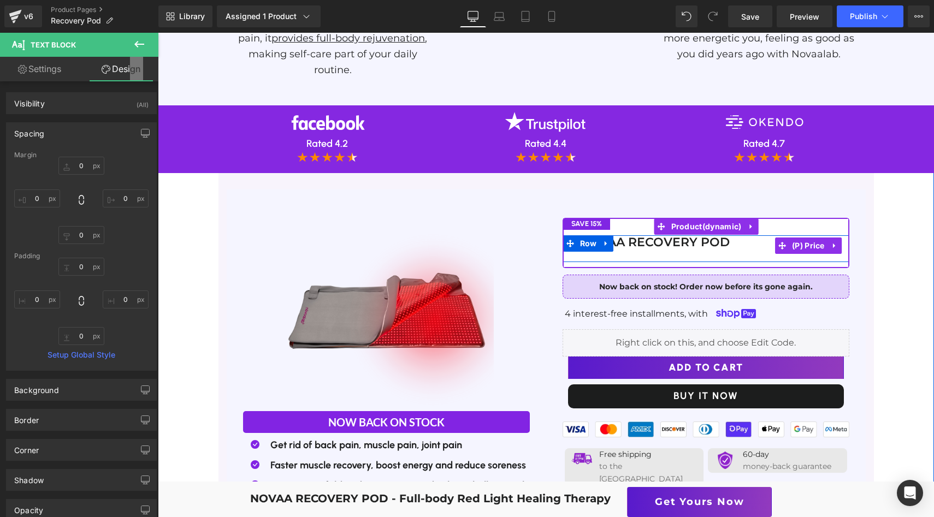
click at [762, 235] on div "$2,500.00" at bounding box center [796, 245] width 90 height 21
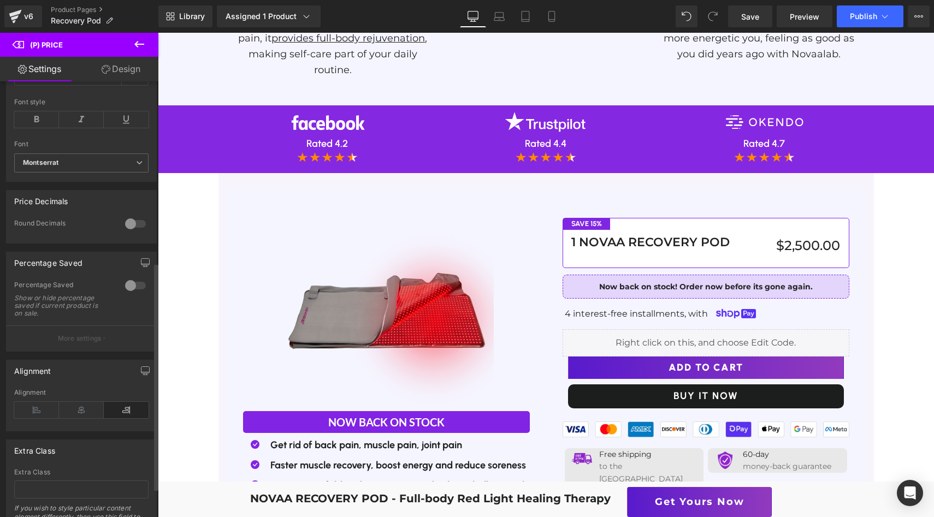
scroll to position [346, 0]
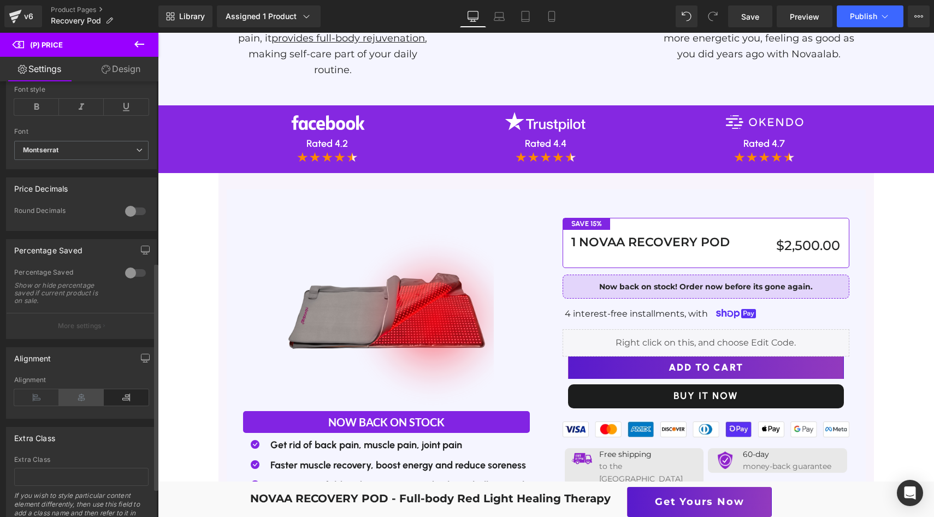
click at [84, 405] on icon at bounding box center [81, 398] width 45 height 16
click at [119, 402] on icon at bounding box center [126, 398] width 45 height 16
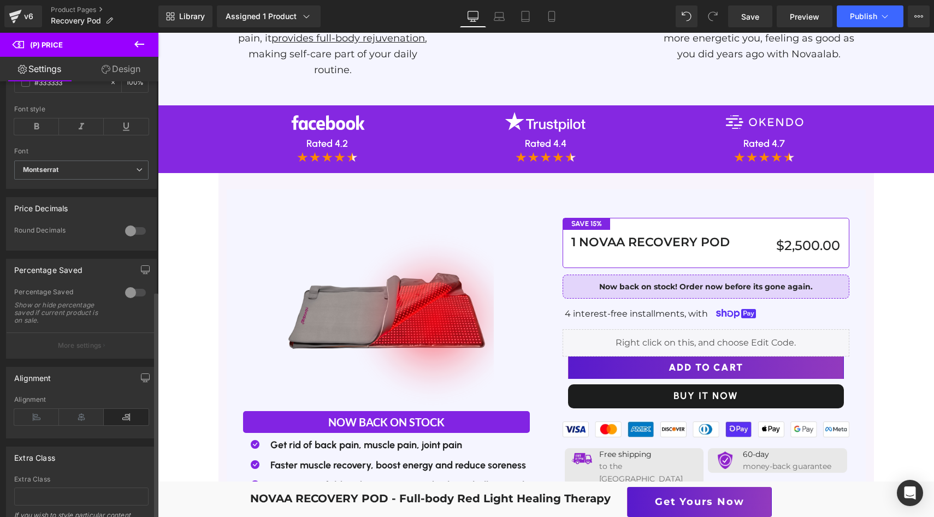
scroll to position [402, 0]
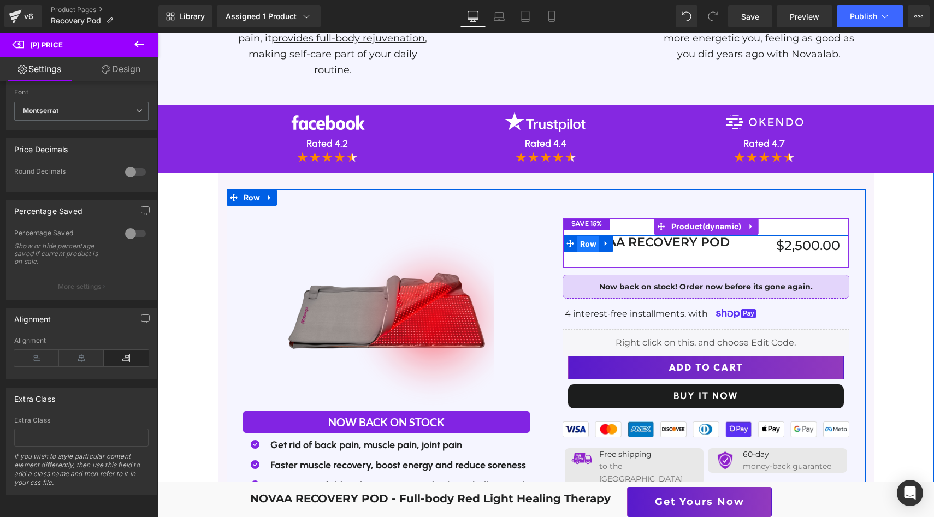
click at [592, 236] on span "Row" at bounding box center [588, 244] width 22 height 16
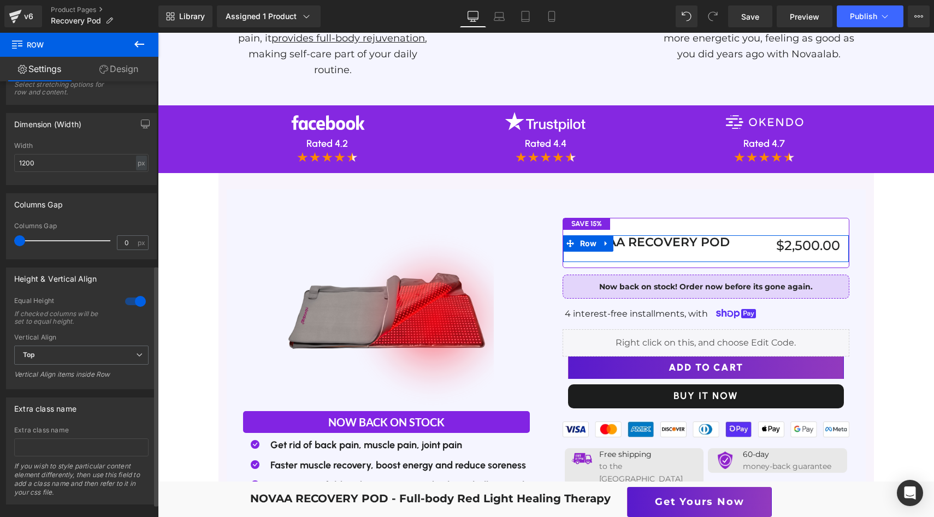
scroll to position [356, 0]
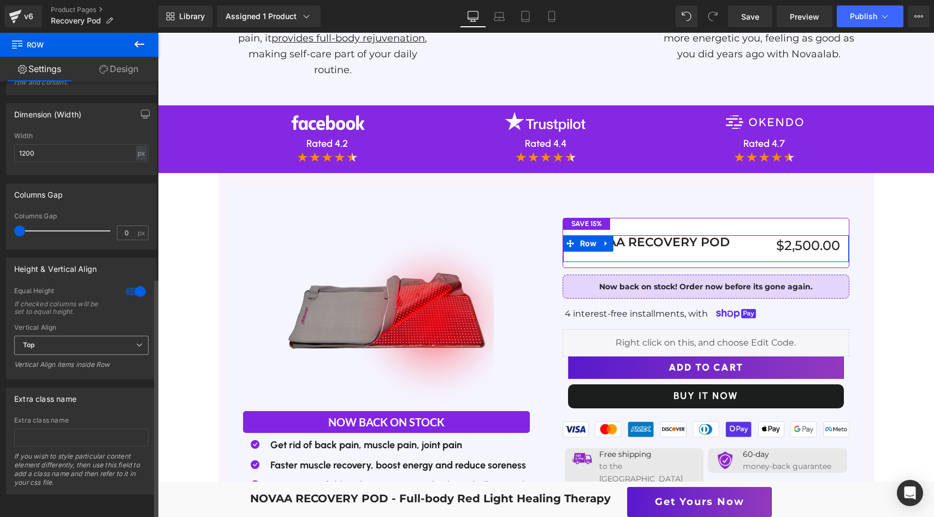
click at [111, 336] on span "Top" at bounding box center [81, 345] width 134 height 19
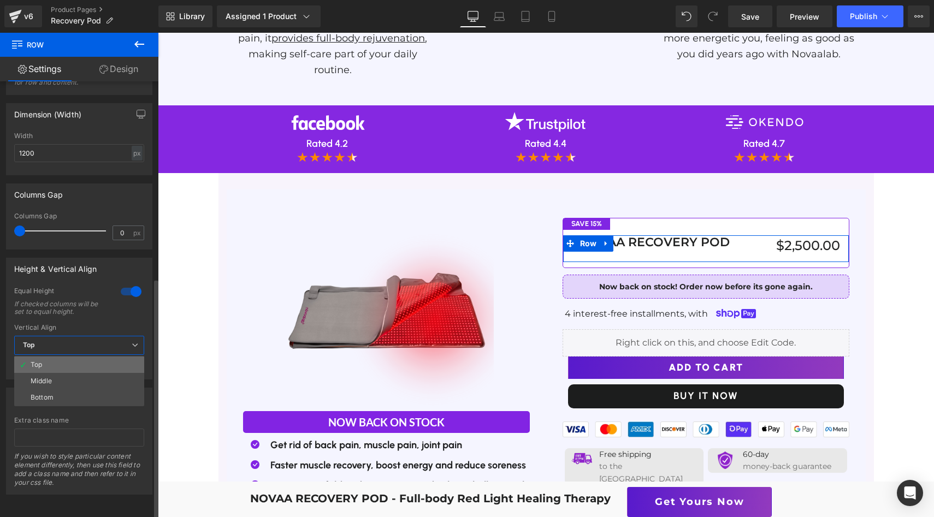
click at [98, 362] on li "Top" at bounding box center [79, 365] width 130 height 16
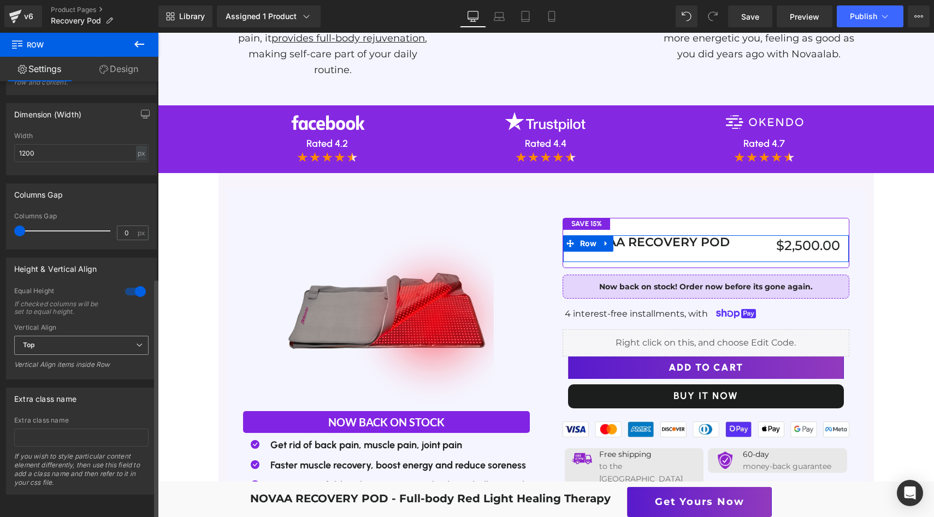
click at [104, 336] on span "Top" at bounding box center [81, 345] width 134 height 19
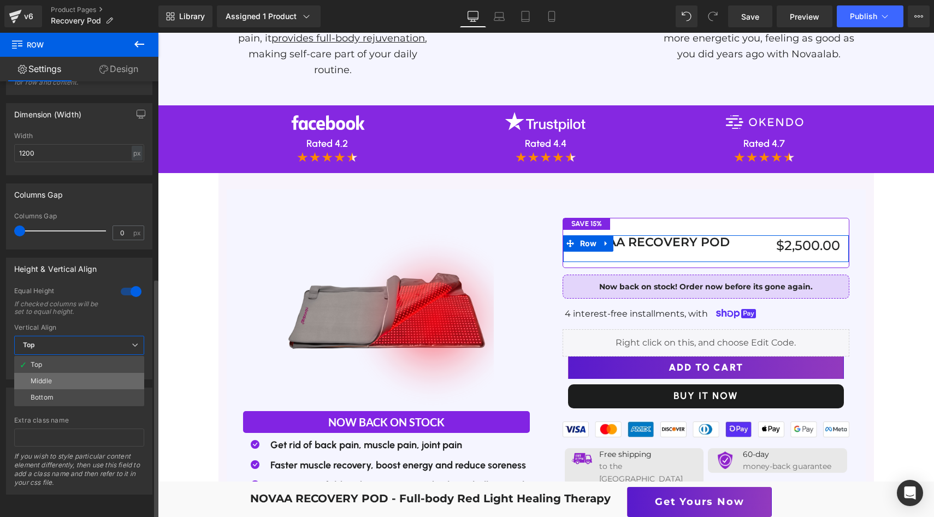
click at [101, 373] on li "Middle" at bounding box center [79, 381] width 130 height 16
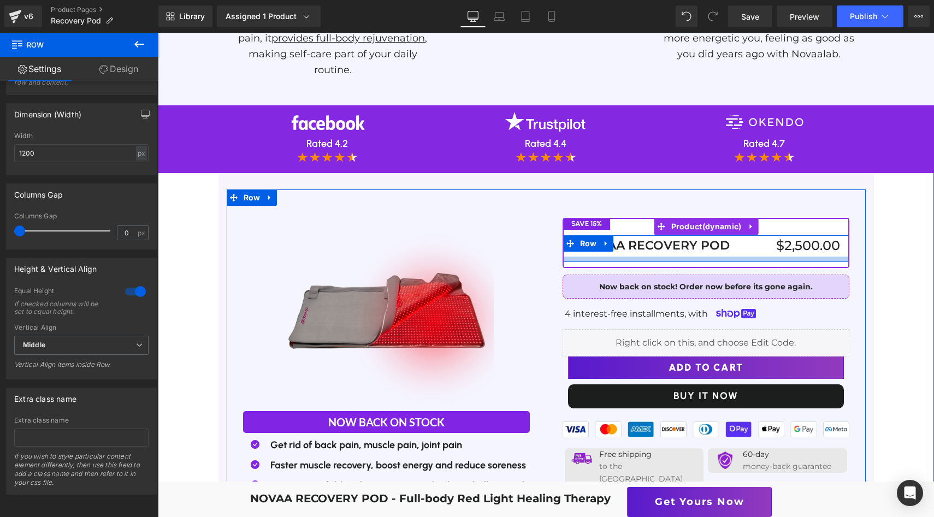
click at [750, 257] on div at bounding box center [706, 259] width 286 height 5
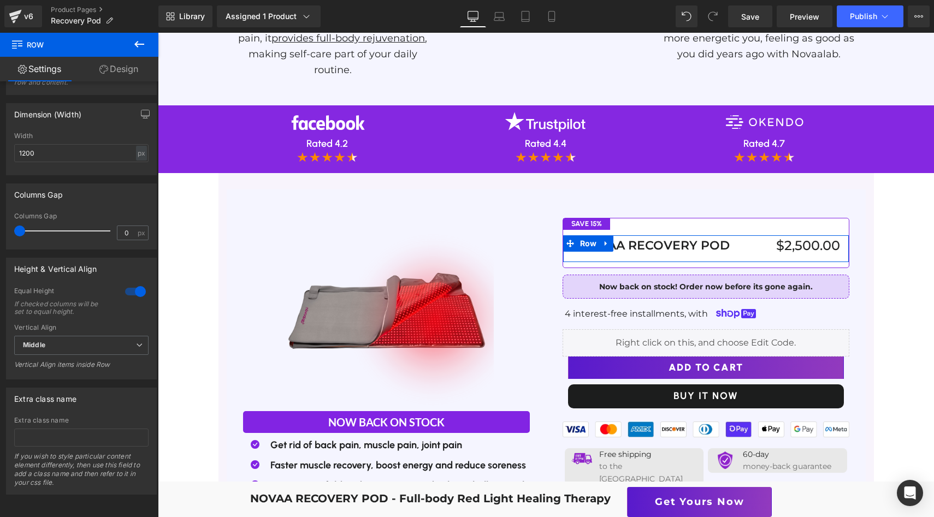
click at [120, 75] on link "Design" at bounding box center [118, 69] width 79 height 25
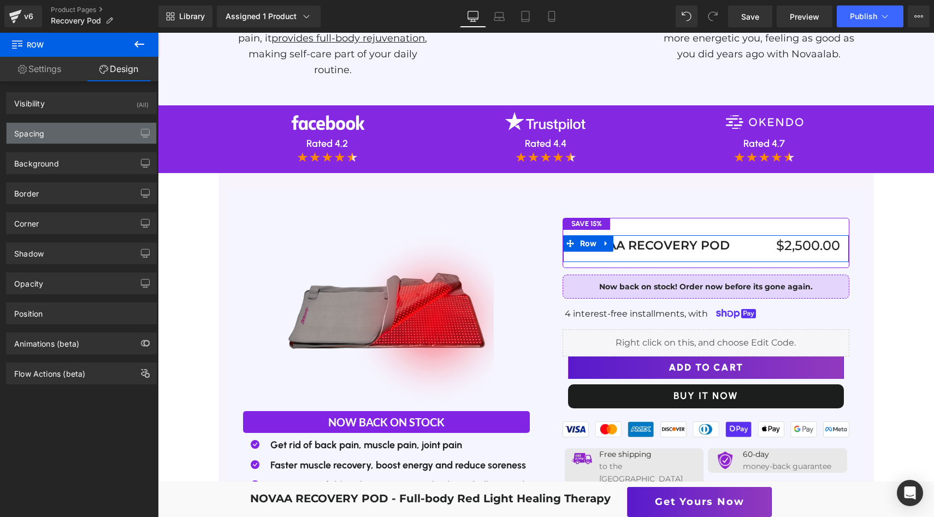
click at [87, 137] on div "Spacing" at bounding box center [82, 133] width 150 height 21
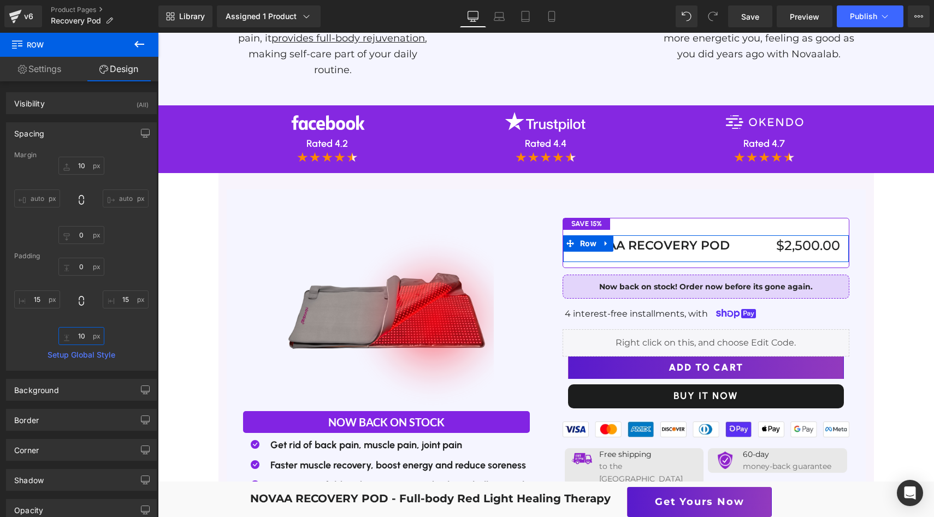
click at [82, 332] on input "10" at bounding box center [81, 336] width 46 height 18
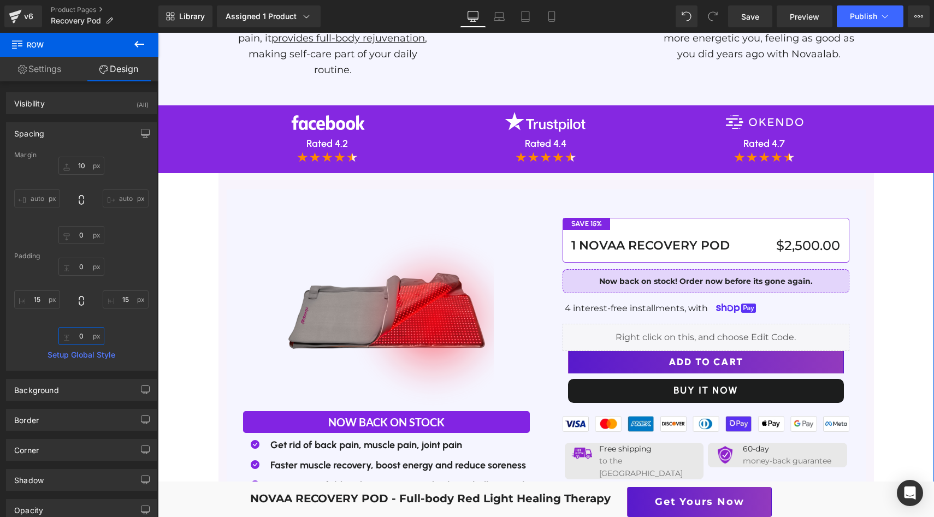
type input "10"
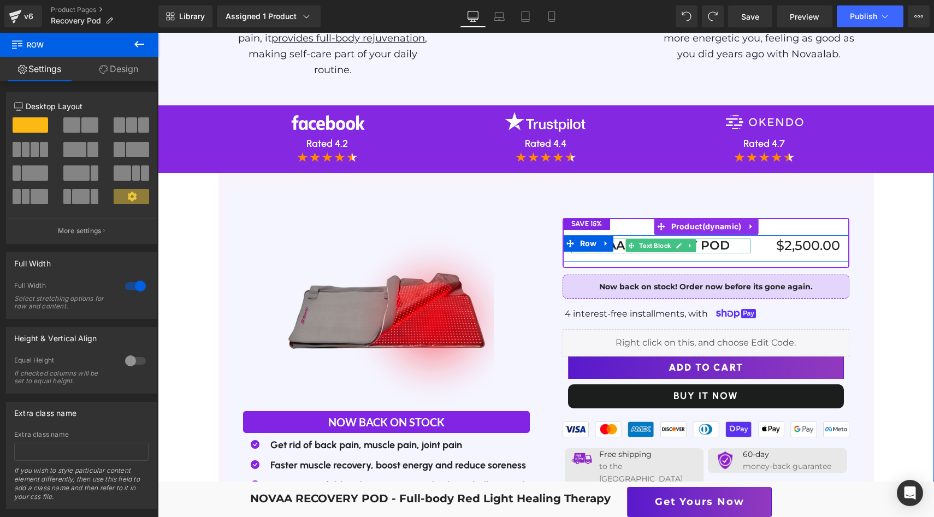
click at [620, 239] on p "1 NOVAA RECOVERY POD" at bounding box center [661, 246] width 180 height 14
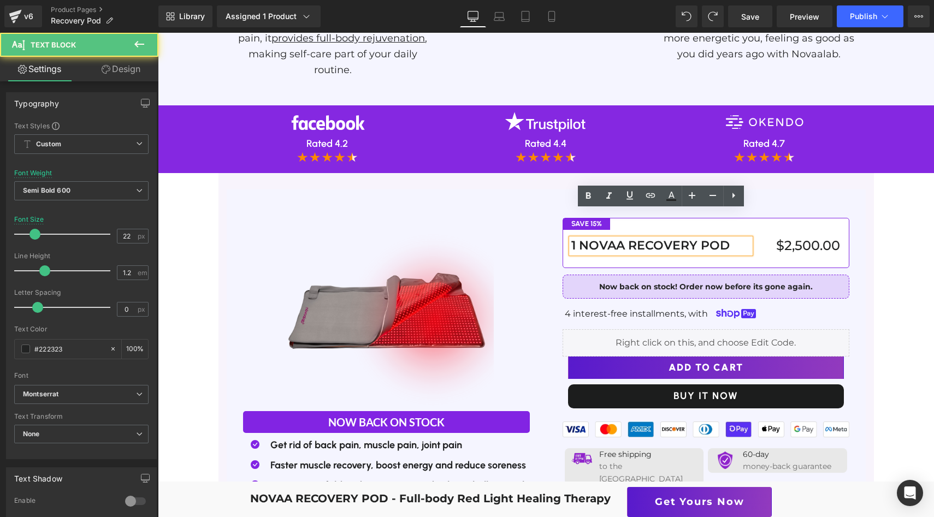
click at [579, 237] on span at bounding box center [573, 243] width 11 height 13
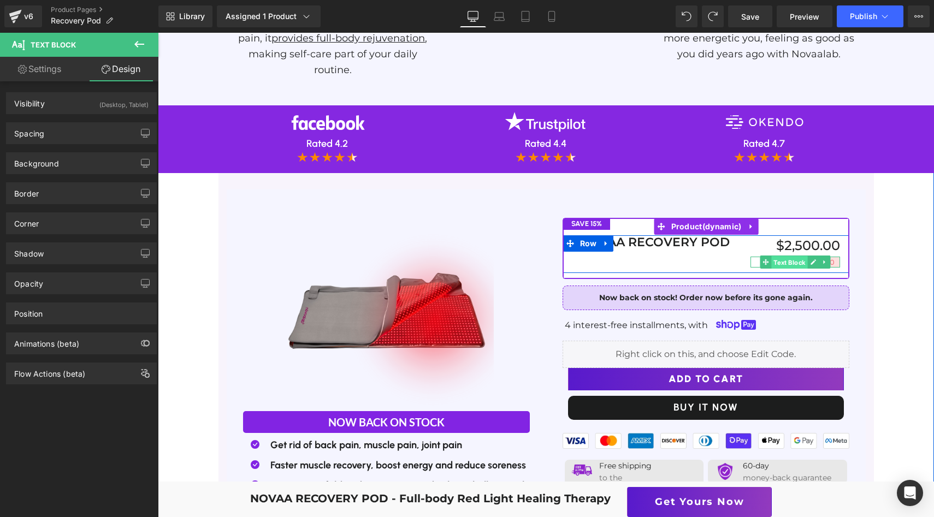
click at [783, 256] on span "Text Block" at bounding box center [790, 262] width 36 height 13
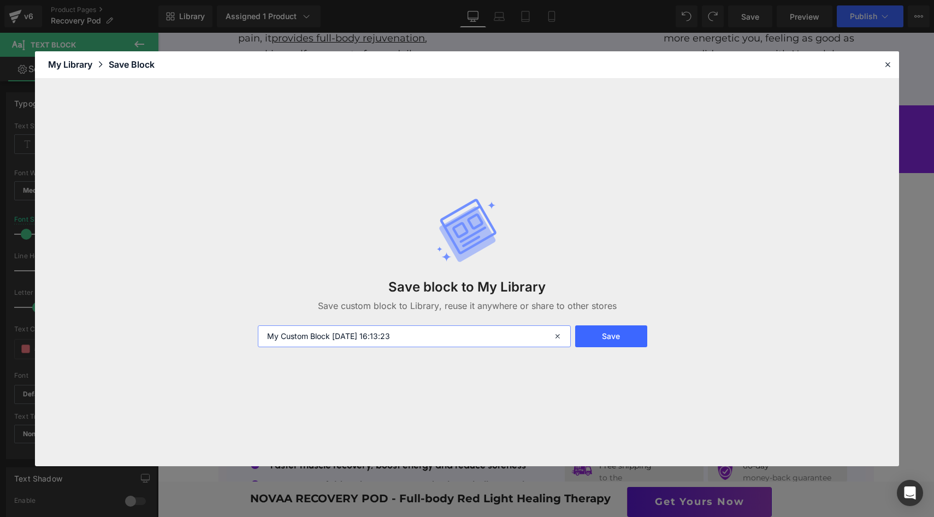
click at [455, 335] on input "My Custom Block [DATE] 16:13:23" at bounding box center [414, 337] width 313 height 22
type input "Savings"
click at [626, 329] on button "Save" at bounding box center [611, 337] width 72 height 22
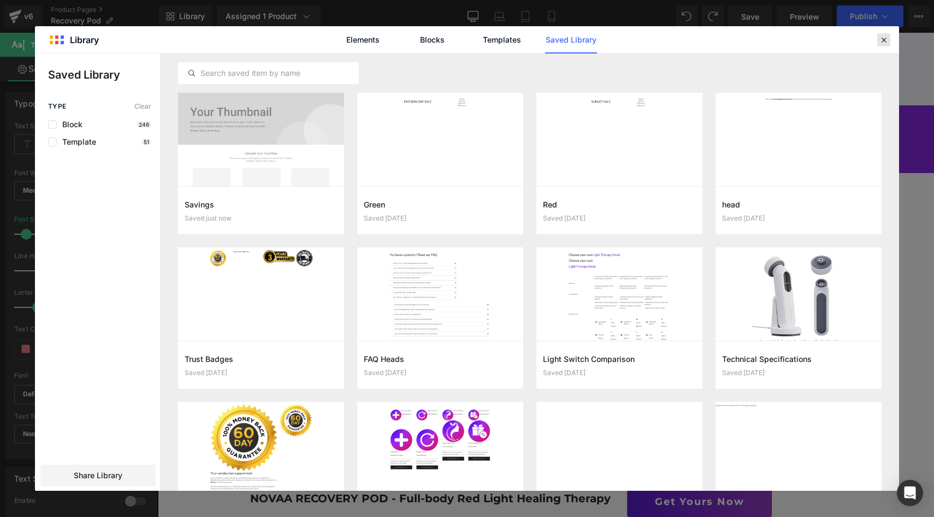
click at [890, 37] on div at bounding box center [883, 39] width 13 height 13
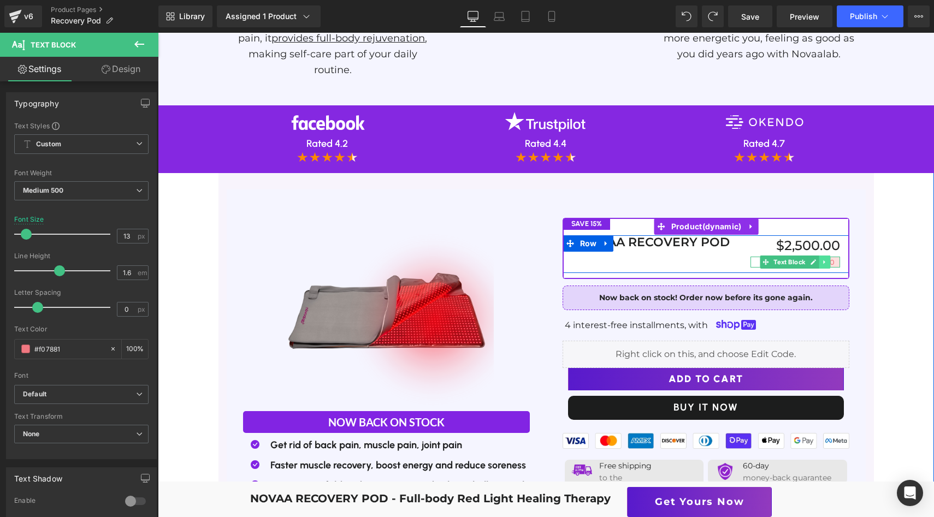
click at [825, 259] on icon at bounding box center [825, 262] width 6 height 7
click at [832, 259] on icon at bounding box center [831, 262] width 6 height 7
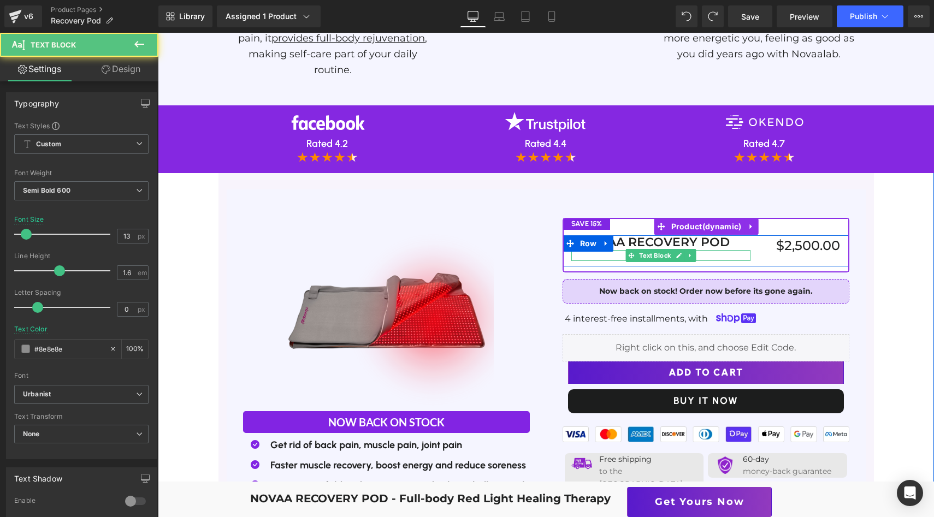
click at [713, 250] on p at bounding box center [661, 255] width 180 height 11
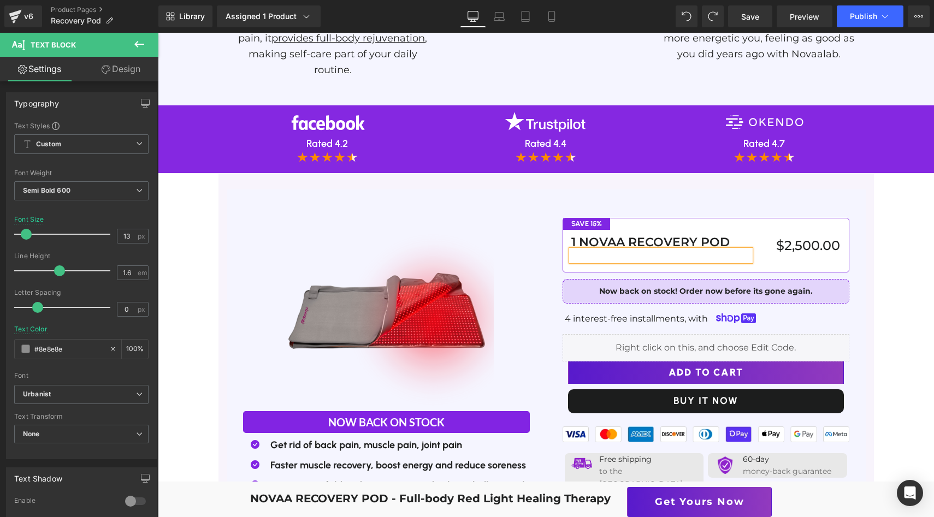
click at [730, 250] on p at bounding box center [661, 255] width 180 height 11
click at [750, 250] on div "sss" at bounding box center [661, 255] width 180 height 11
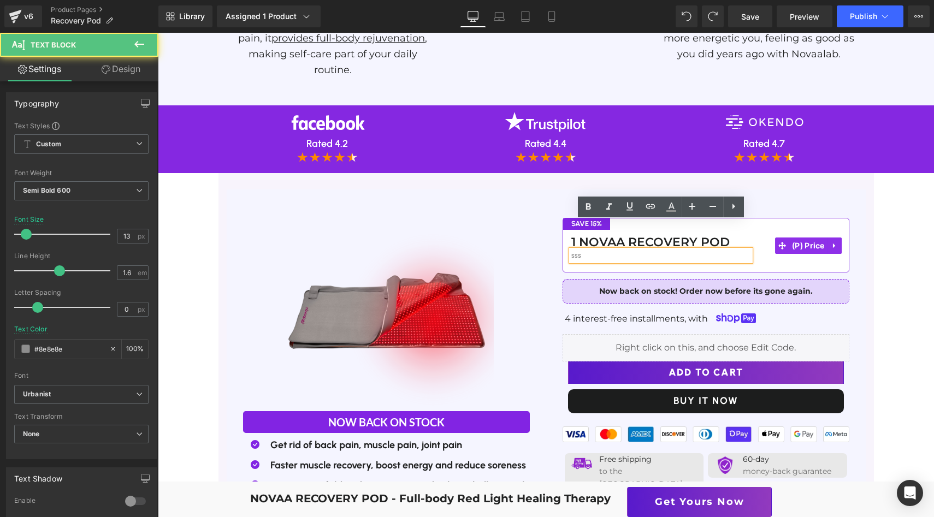
click at [753, 235] on div "$2,500.00" at bounding box center [796, 245] width 90 height 21
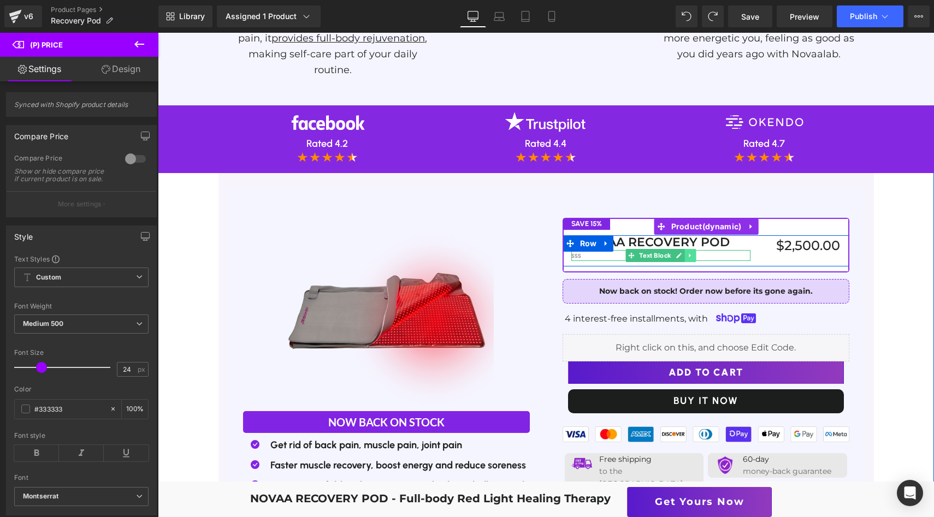
click at [689, 254] on icon at bounding box center [690, 256] width 2 height 4
click at [698, 252] on icon at bounding box center [696, 255] width 6 height 6
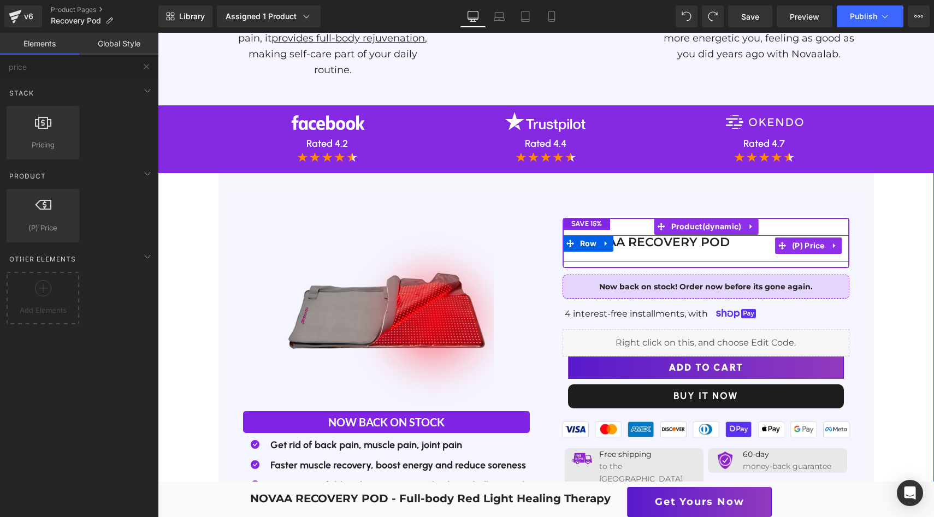
click at [756, 235] on div "$2,500.00" at bounding box center [796, 245] width 90 height 21
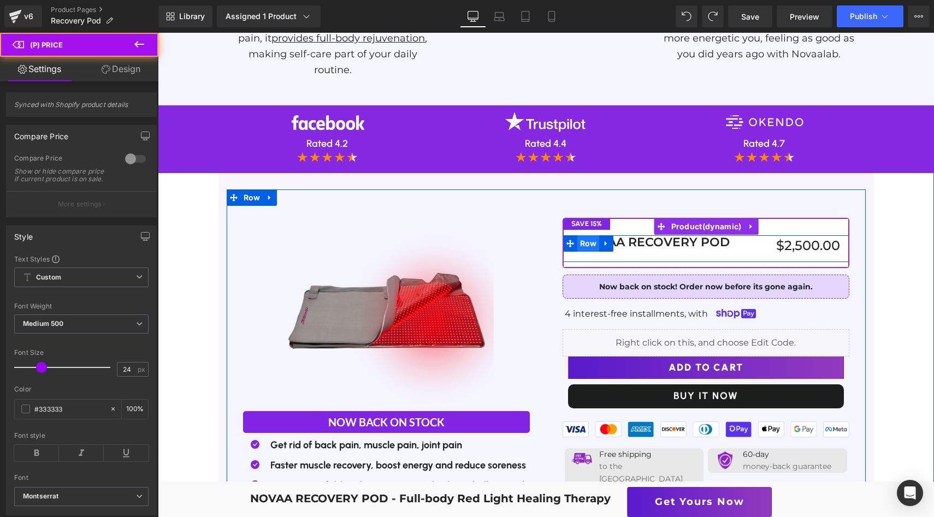
click at [587, 235] on span "Row" at bounding box center [588, 243] width 22 height 16
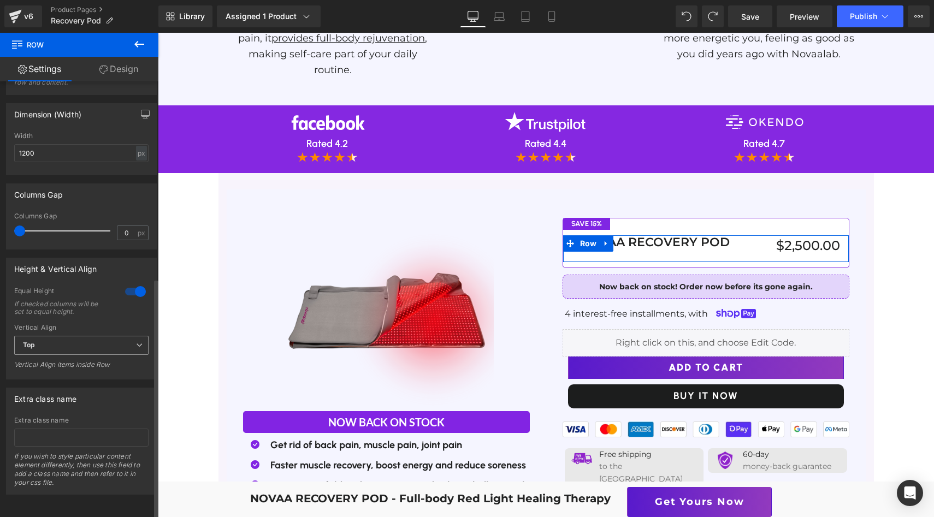
click at [65, 336] on span "Top" at bounding box center [81, 345] width 134 height 19
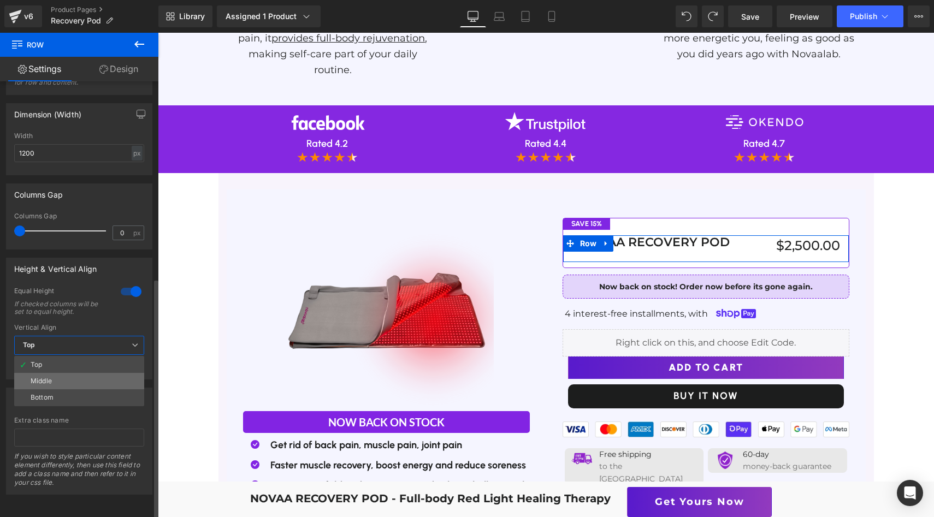
click at [58, 373] on li "Middle" at bounding box center [79, 381] width 130 height 16
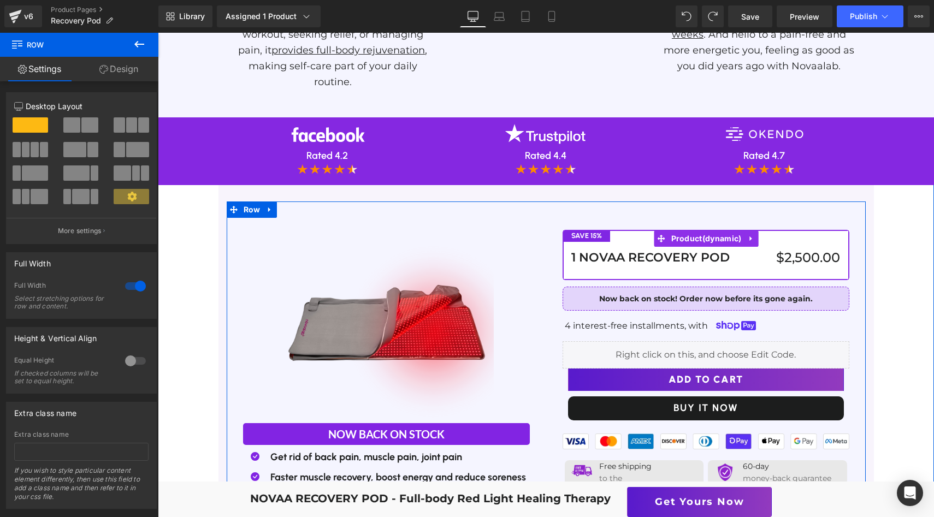
click at [653, 231] on div "save 15% Text Block 1 NOVAA RECOVERY POD Text Block $2,500.00 (P) Price Row" at bounding box center [706, 252] width 286 height 43
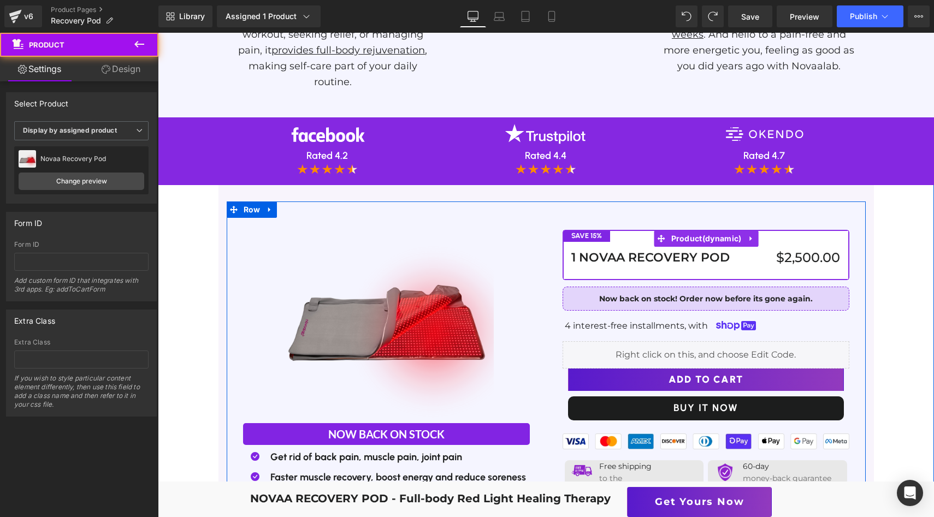
click at [627, 251] on span at bounding box center [631, 257] width 11 height 13
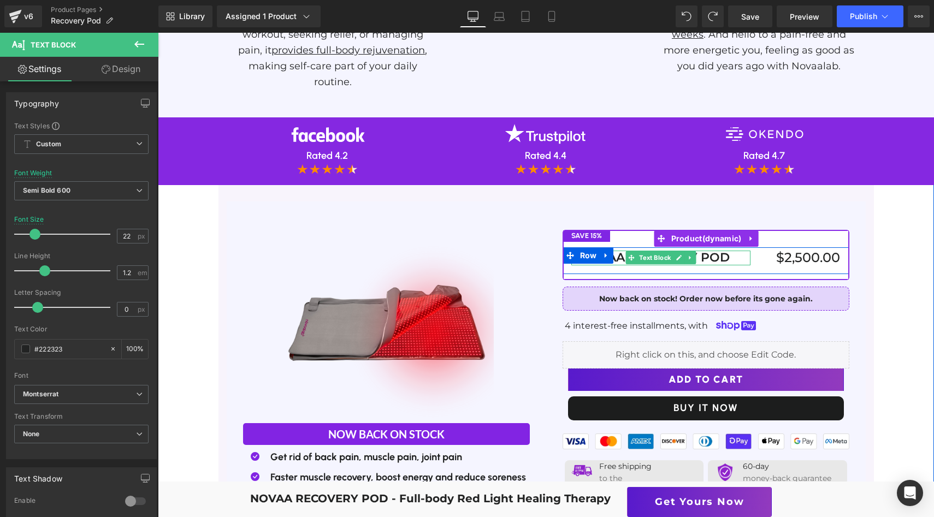
click at [622, 251] on p "1 NOVAA RECOVERY POD" at bounding box center [661, 258] width 180 height 14
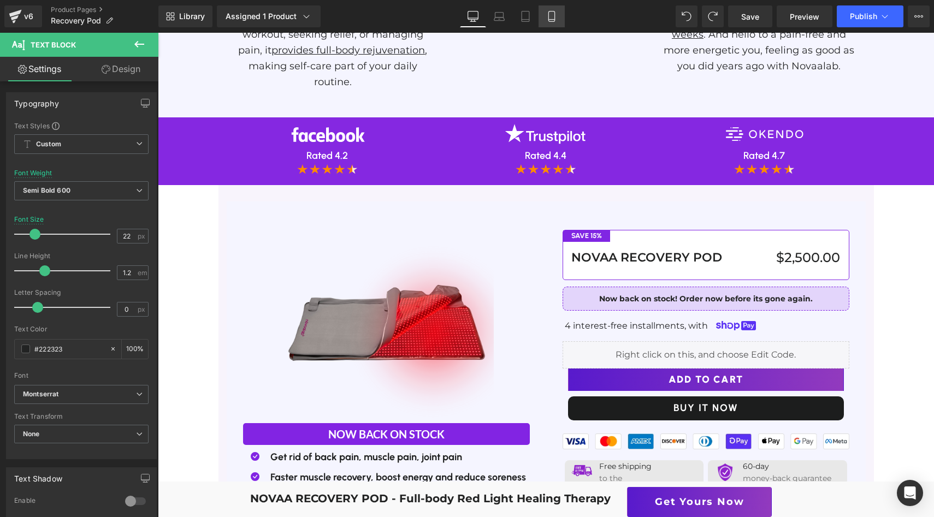
click at [554, 17] on icon at bounding box center [551, 16] width 6 height 10
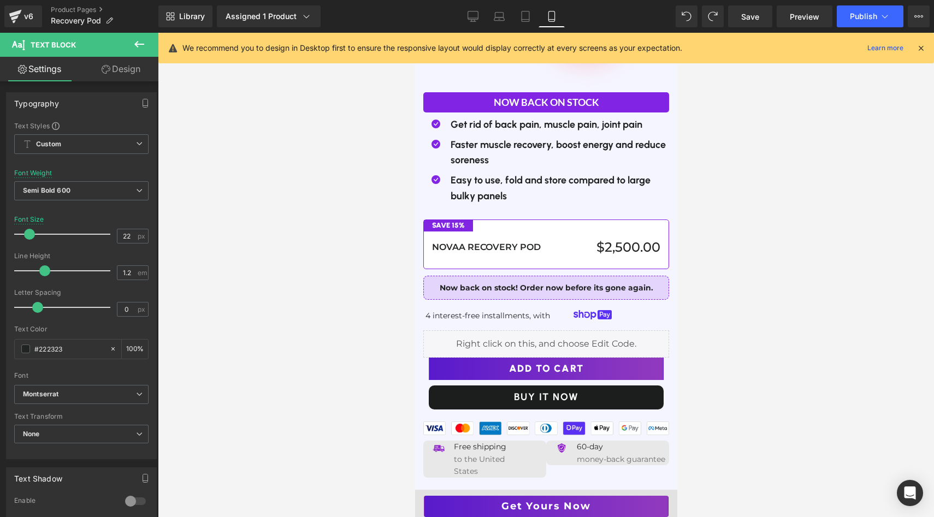
scroll to position [3365, 0]
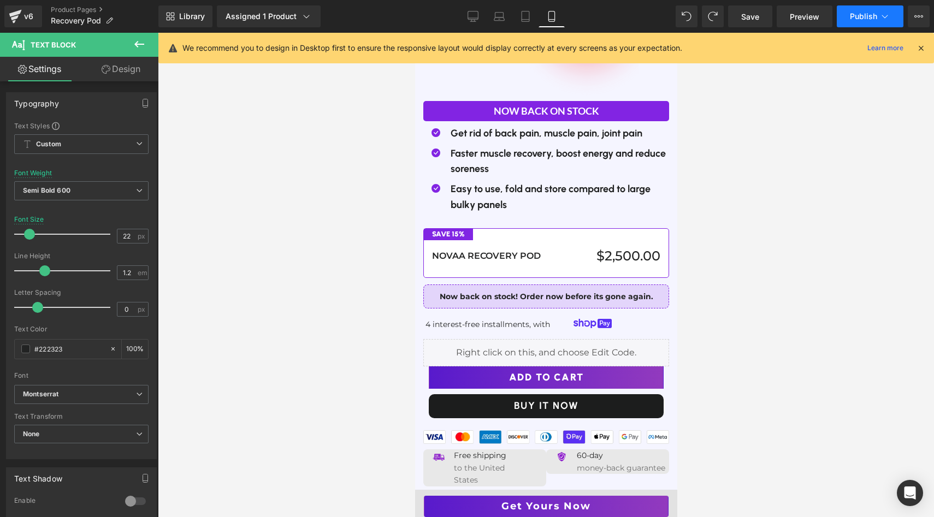
click at [868, 10] on button "Publish" at bounding box center [870, 16] width 67 height 22
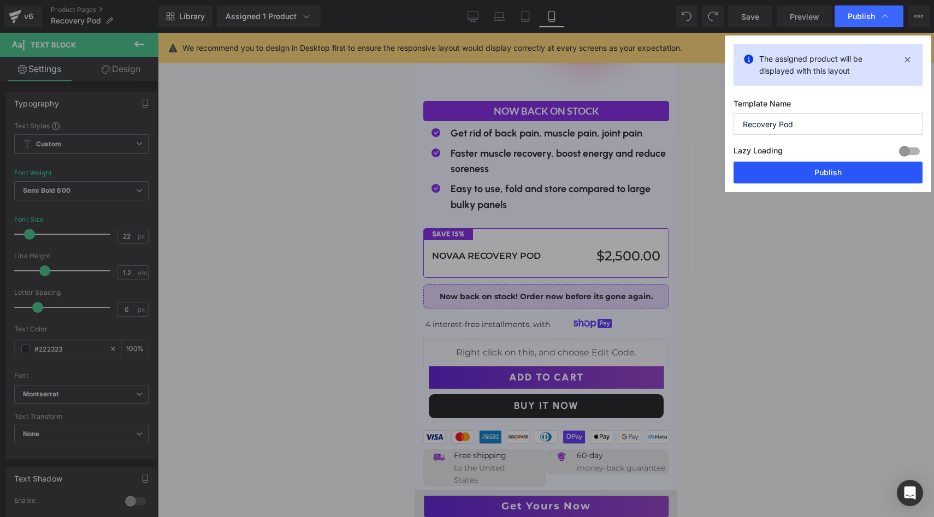
click at [834, 181] on button "Publish" at bounding box center [828, 173] width 189 height 22
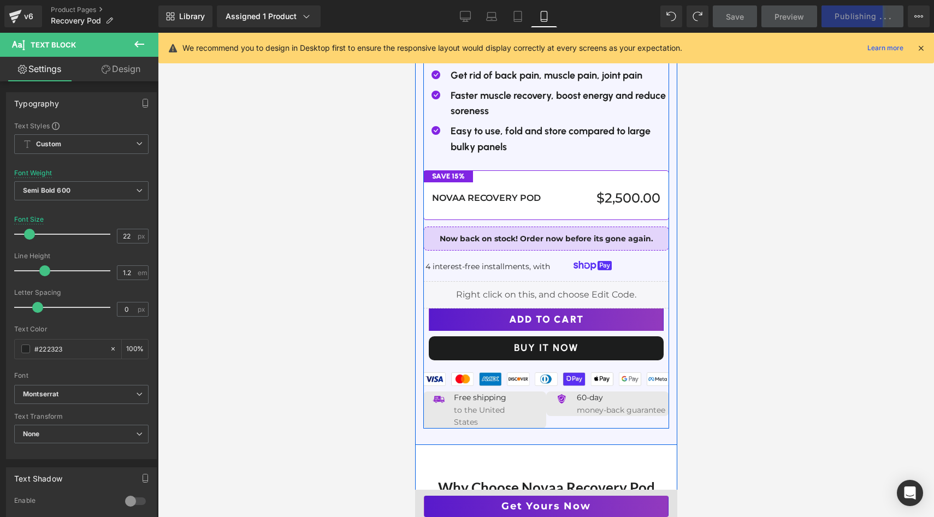
scroll to position [3429, 0]
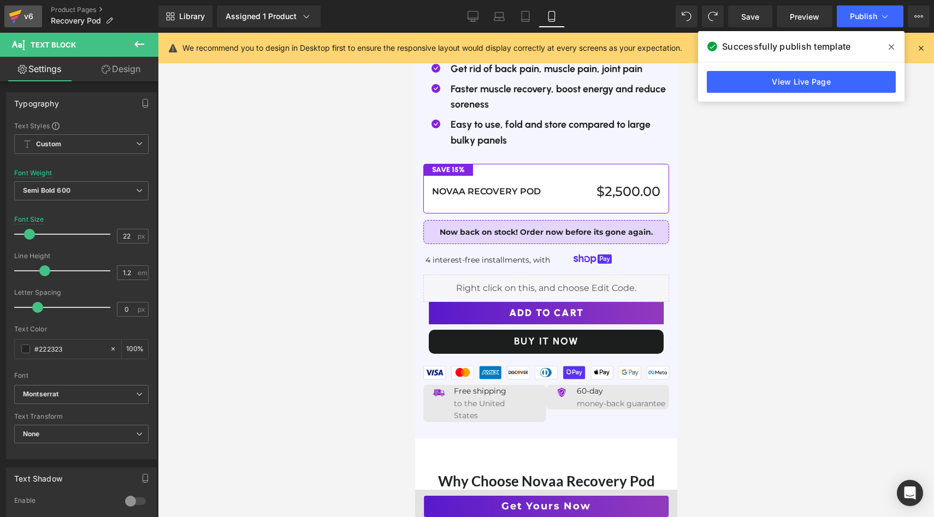
click at [14, 16] on icon at bounding box center [15, 16] width 13 height 27
